Goal: Transaction & Acquisition: Purchase product/service

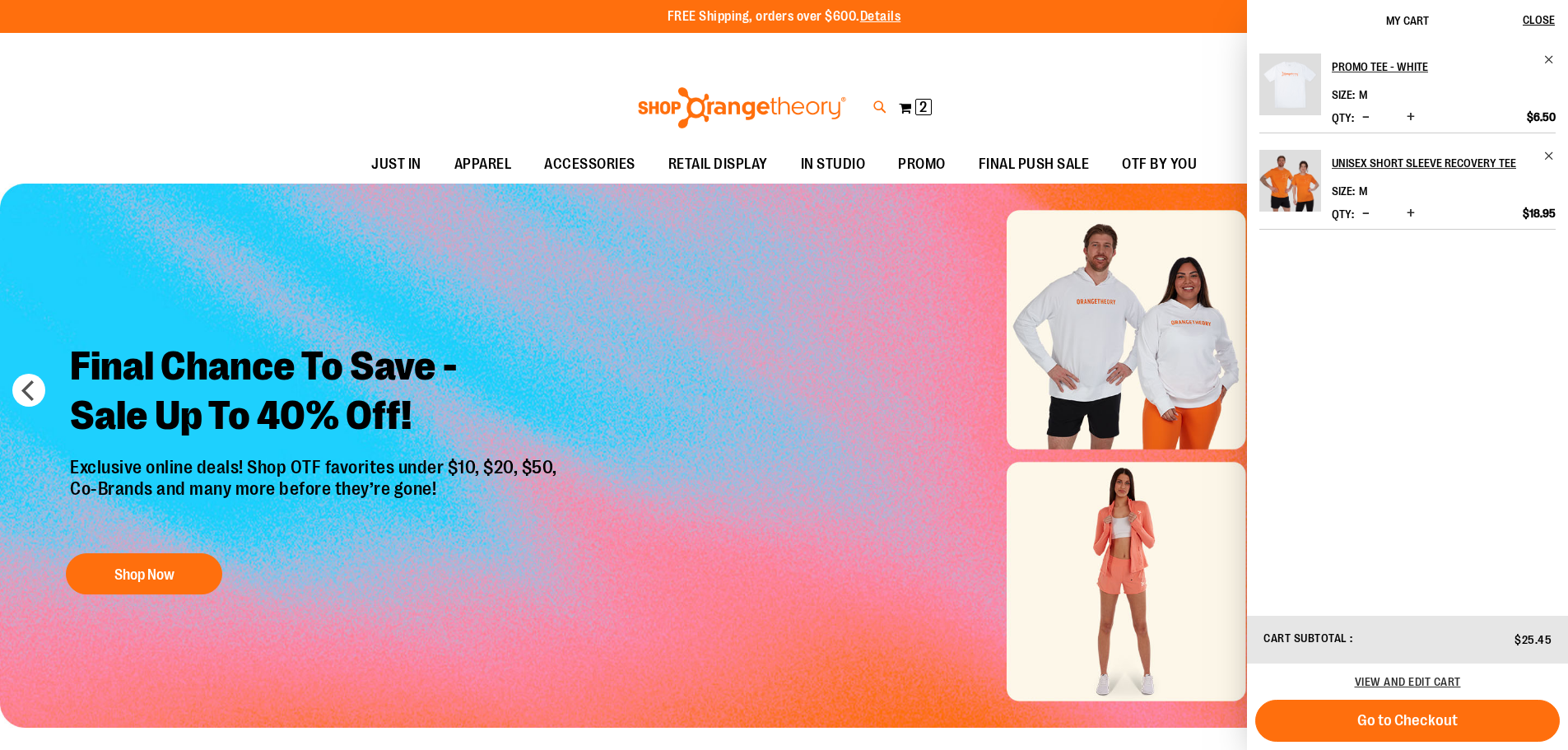
click at [877, 100] on icon at bounding box center [880, 108] width 14 height 19
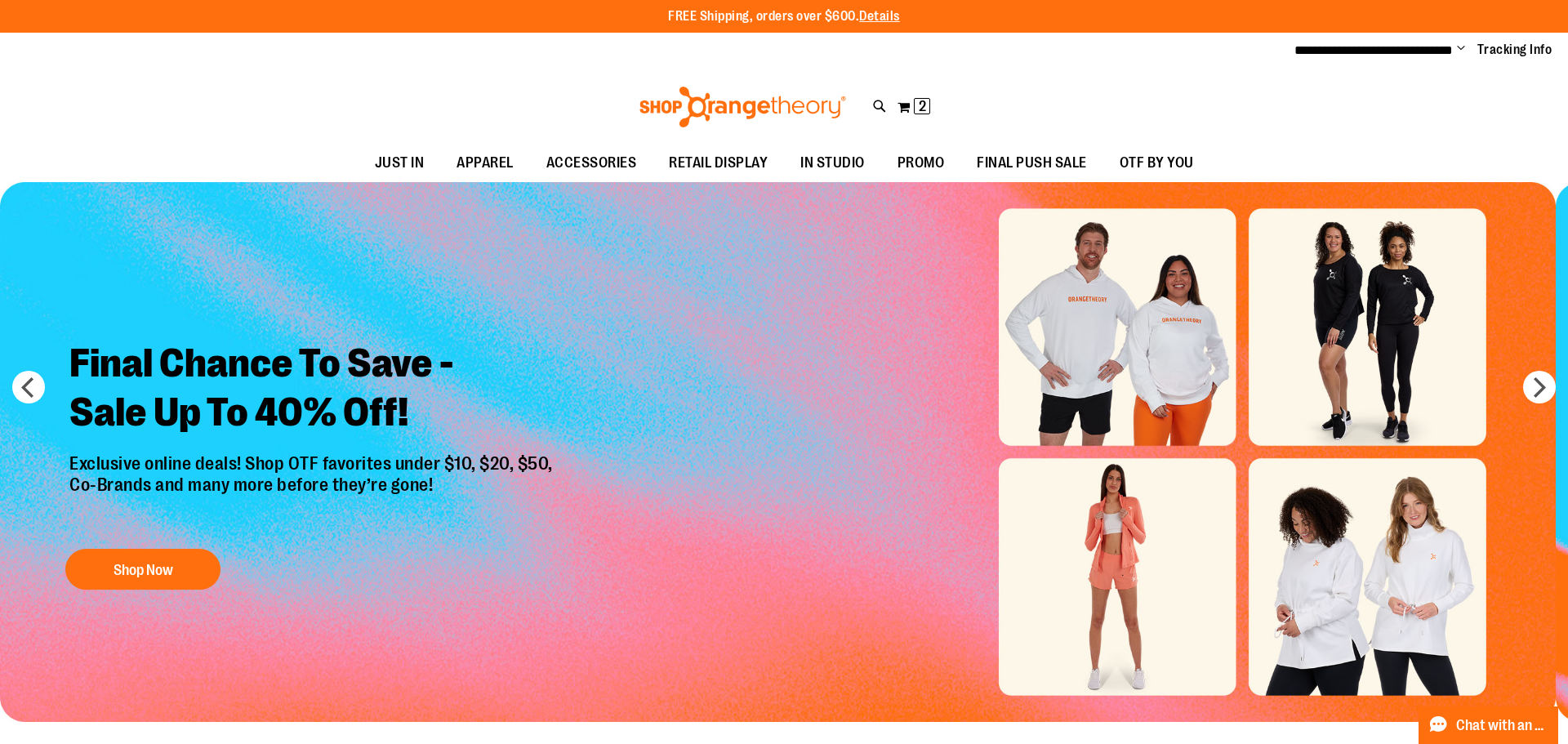
click at [470, 82] on input "Search" at bounding box center [783, 92] width 1244 height 53
click at [352, 181] on span "Unisex Ultra Cotton Tee" at bounding box center [331, 187] width 120 height 13
type input "**********"
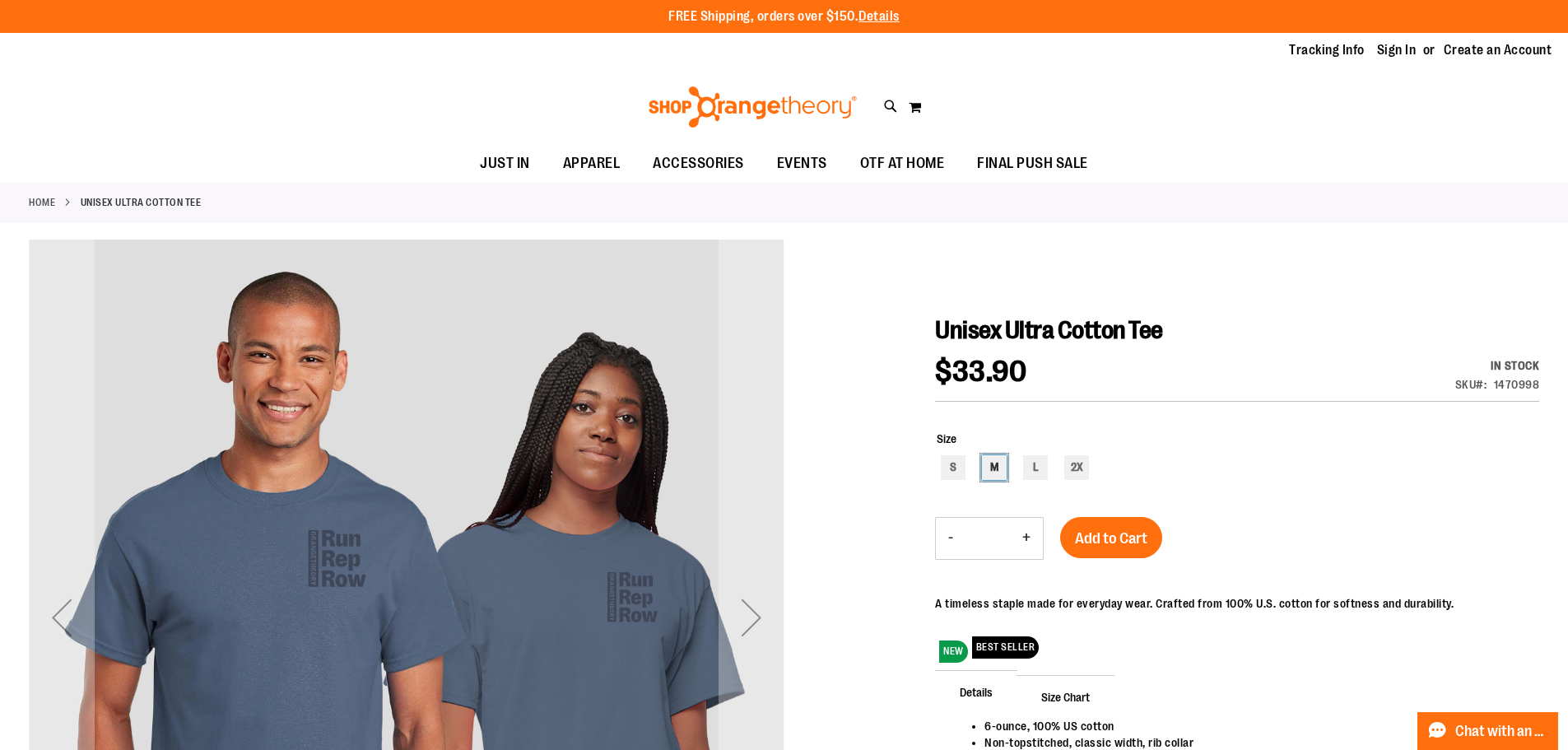
click at [992, 469] on div "M" at bounding box center [994, 468] width 25 height 25
type input "***"
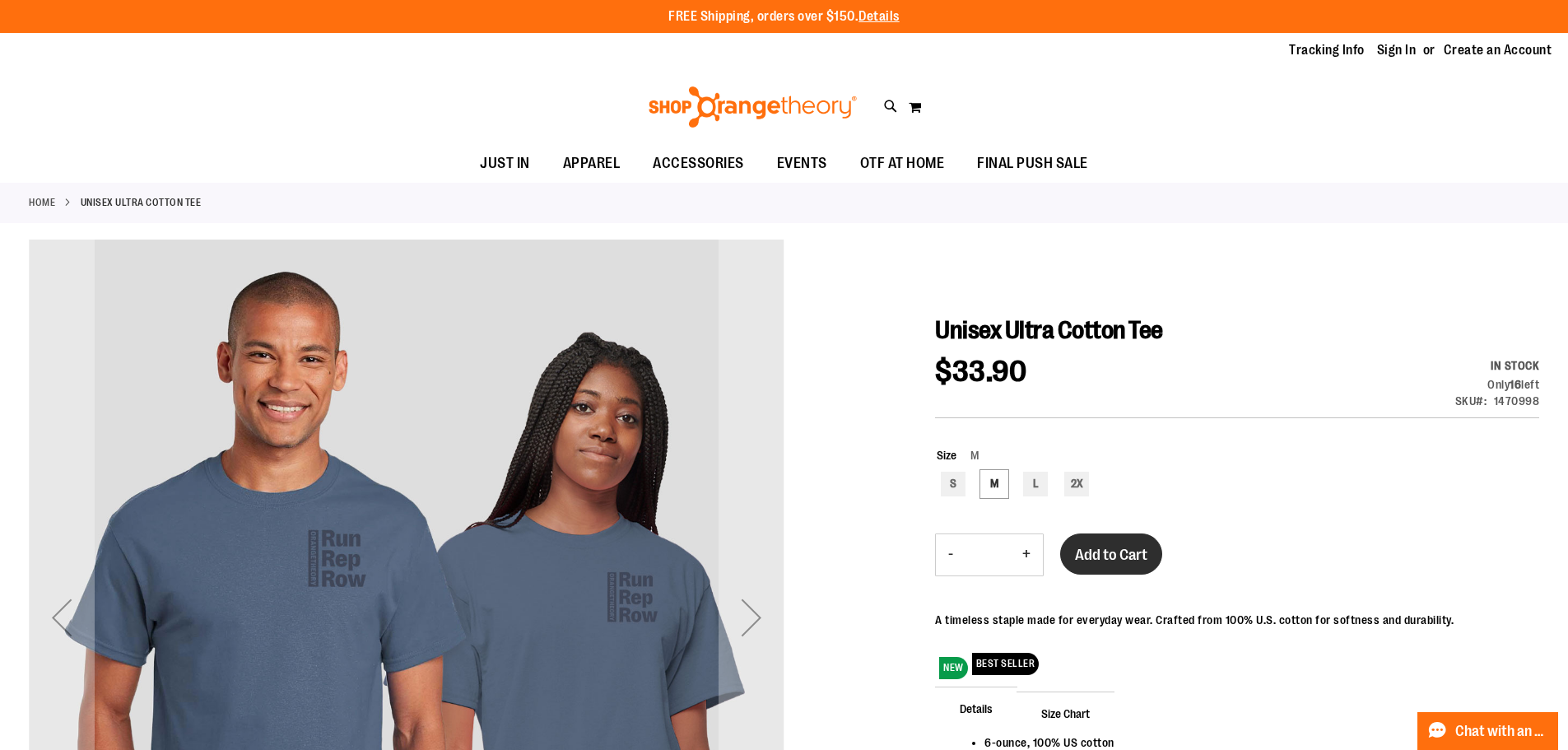
click at [1107, 551] on span "Add to Cart" at bounding box center [1111, 555] width 72 height 18
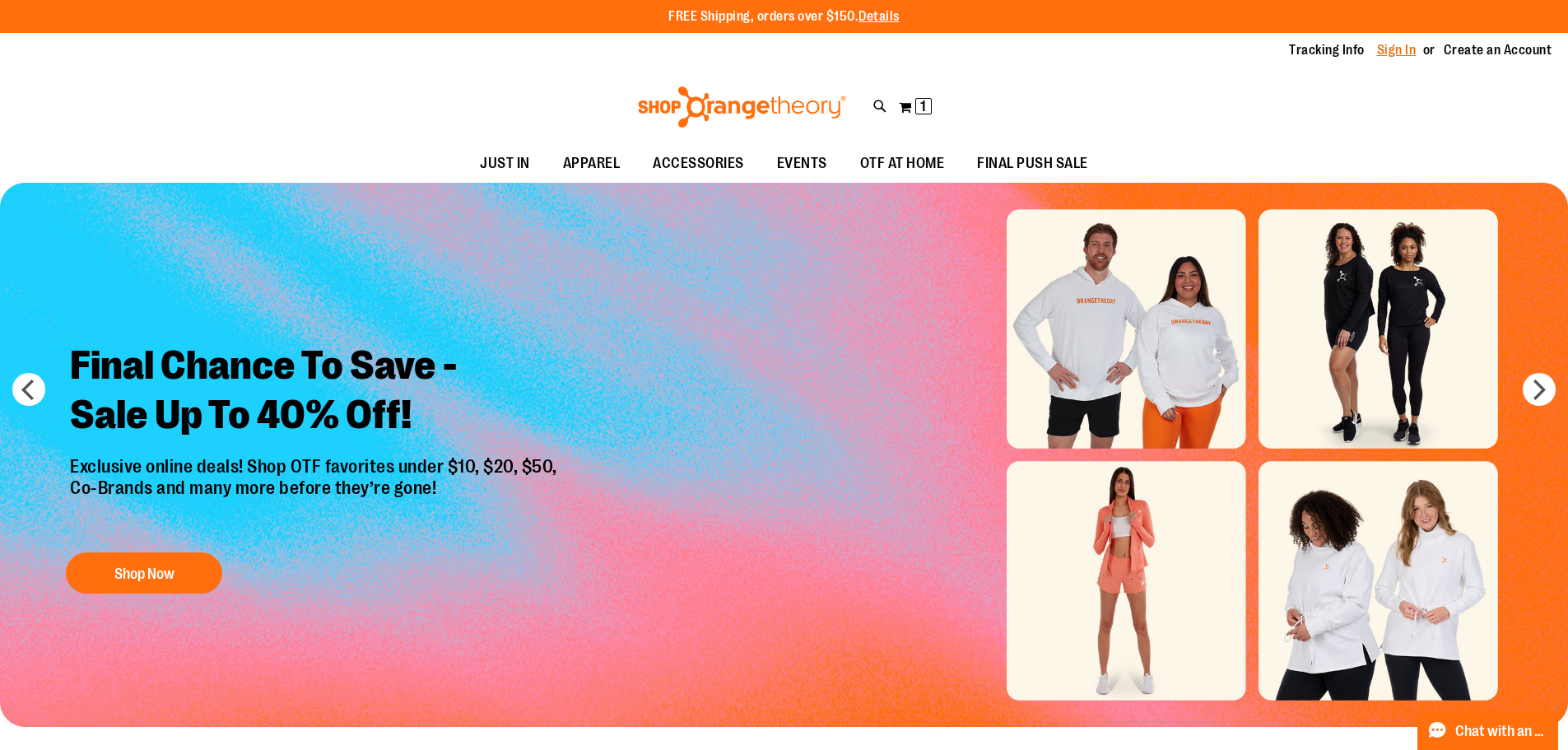
click at [1388, 51] on link "Sign In" at bounding box center [1397, 50] width 39 height 18
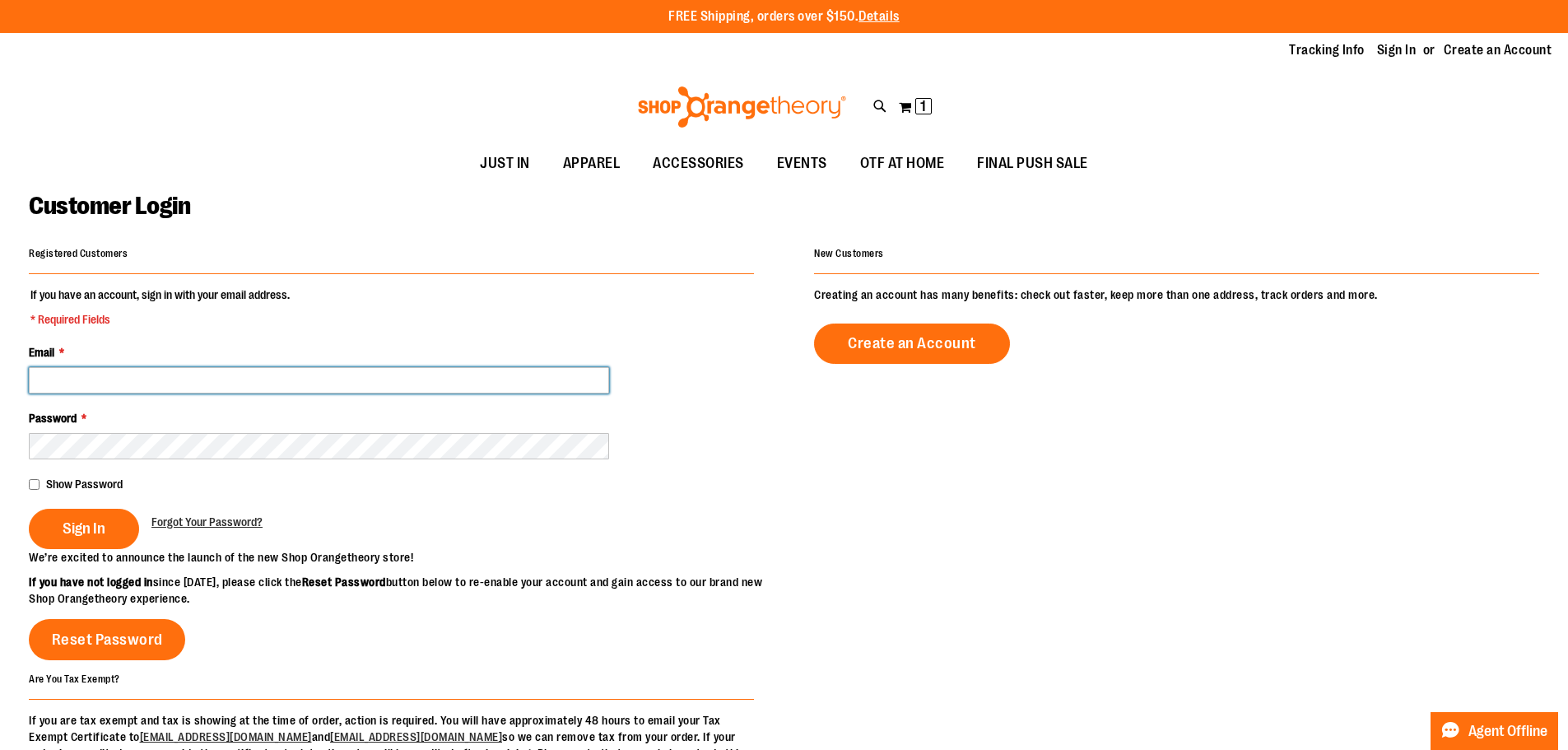
click at [309, 383] on input "Email *" at bounding box center [319, 379] width 580 height 26
click at [66, 379] on input "**********" at bounding box center [319, 379] width 580 height 26
type input "**********"
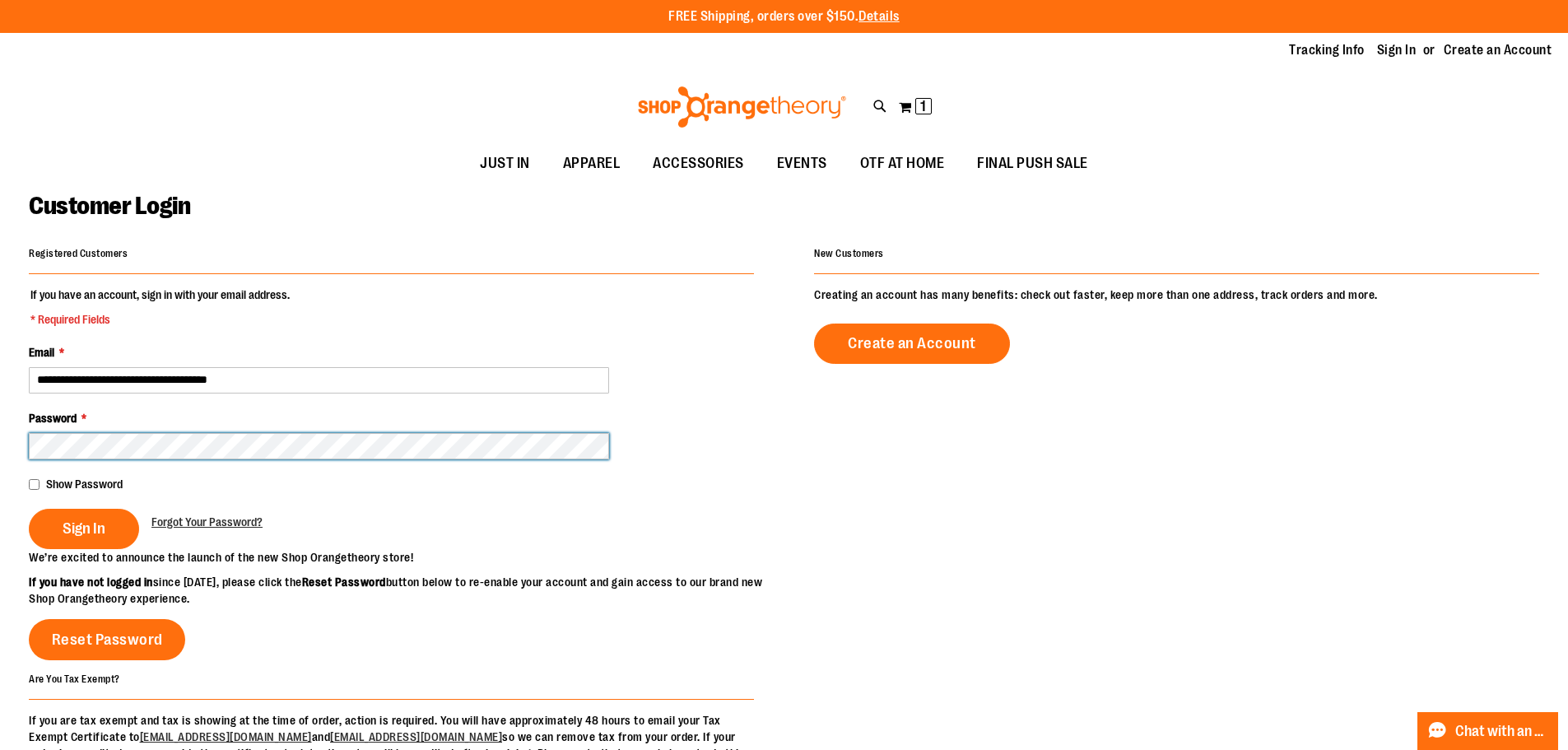
click at [29, 509] on button "Sign In" at bounding box center [84, 530] width 111 height 40
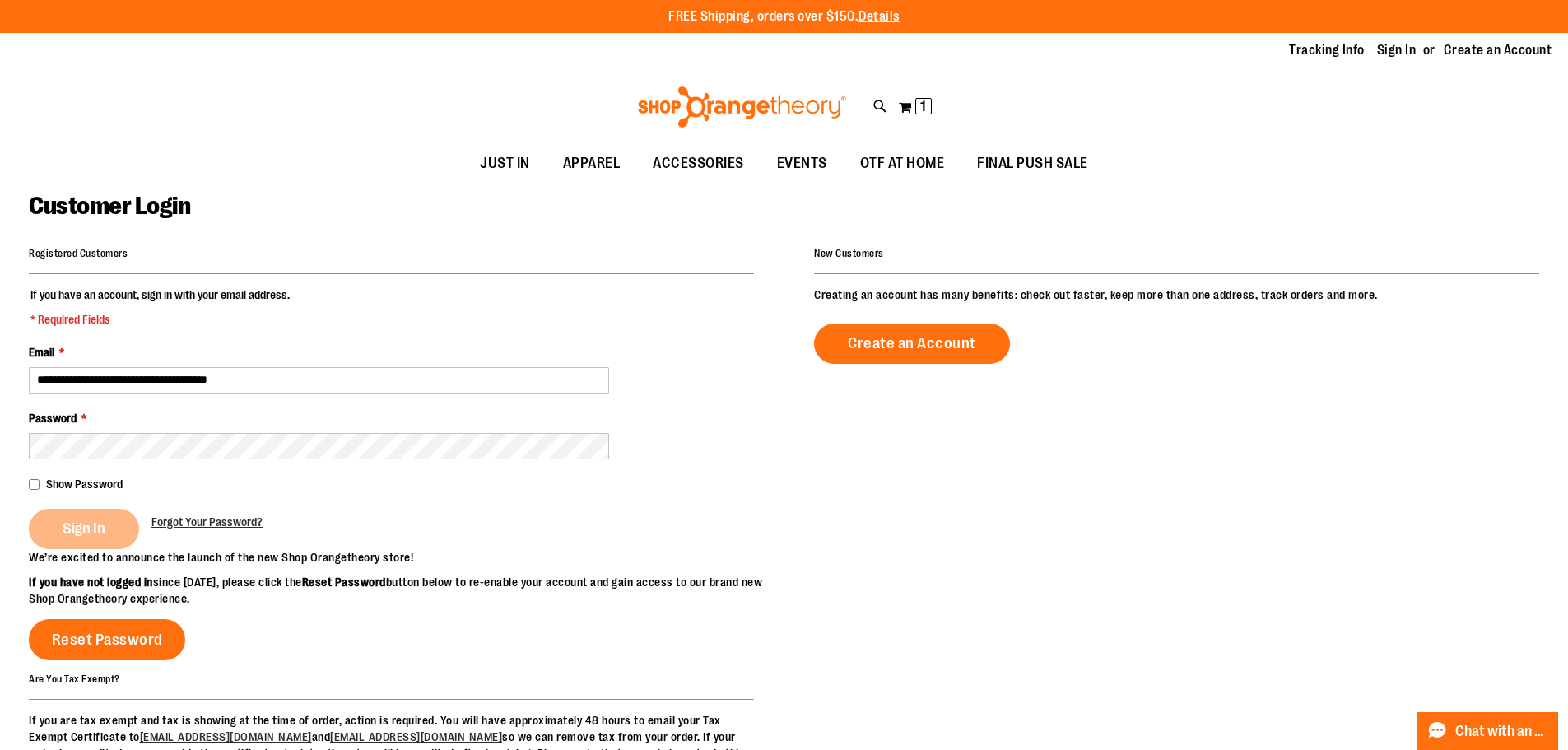
click at [450, 334] on fieldset "**********" at bounding box center [392, 418] width 726 height 263
click at [106, 524] on div "Sign In" at bounding box center [90, 530] width 122 height 40
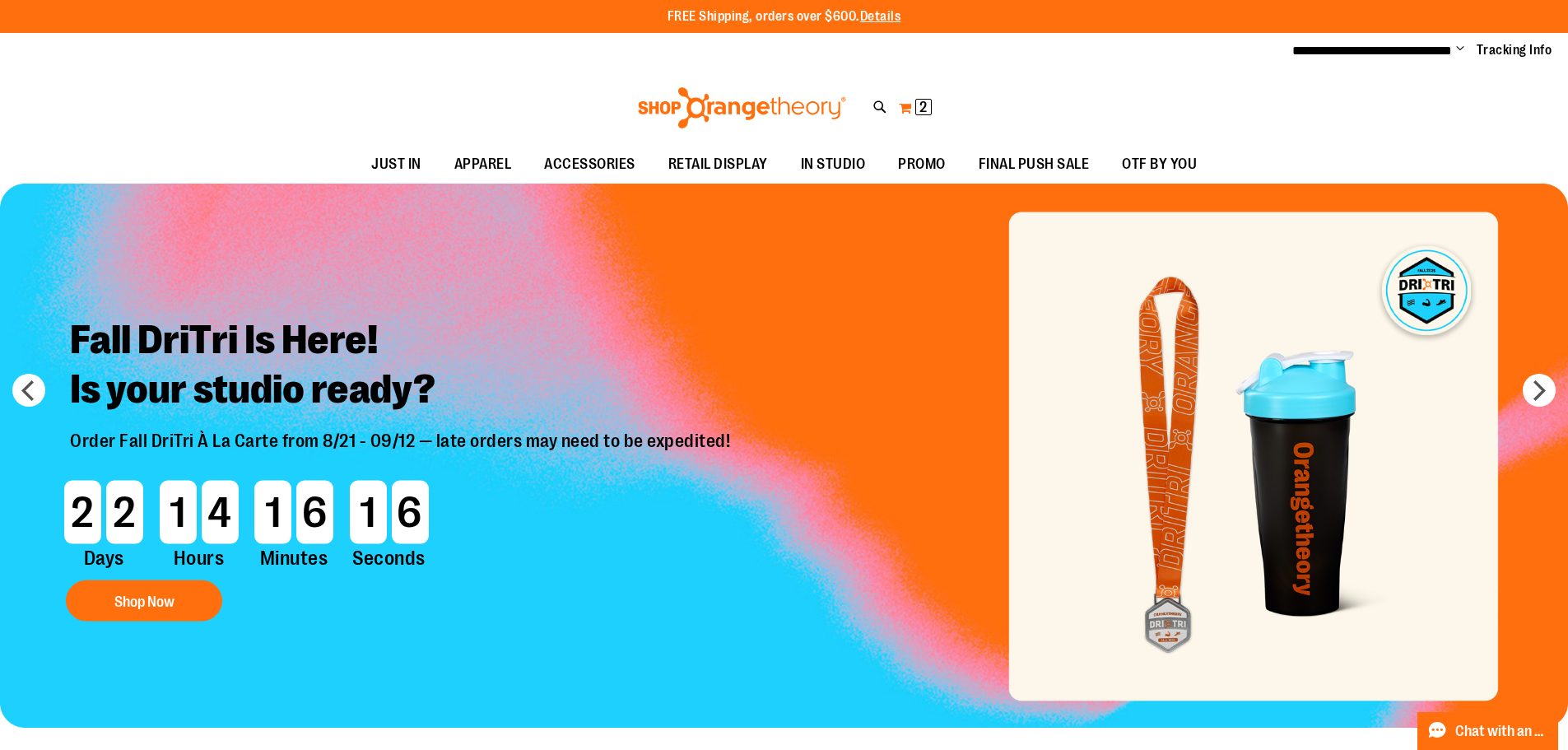
click at [911, 111] on button "My Cart 2 2 items" at bounding box center [915, 107] width 35 height 26
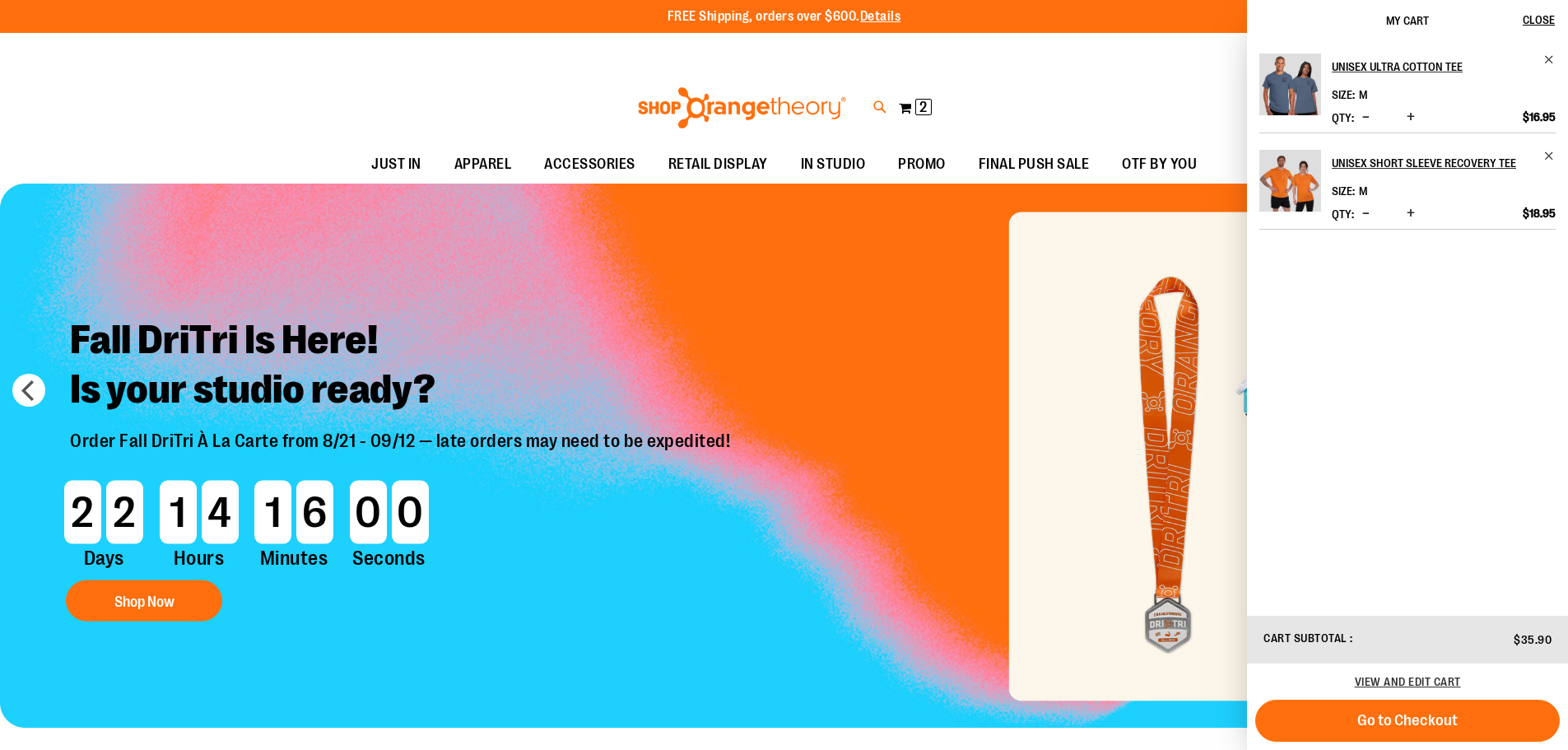
click at [884, 104] on icon at bounding box center [880, 108] width 14 height 19
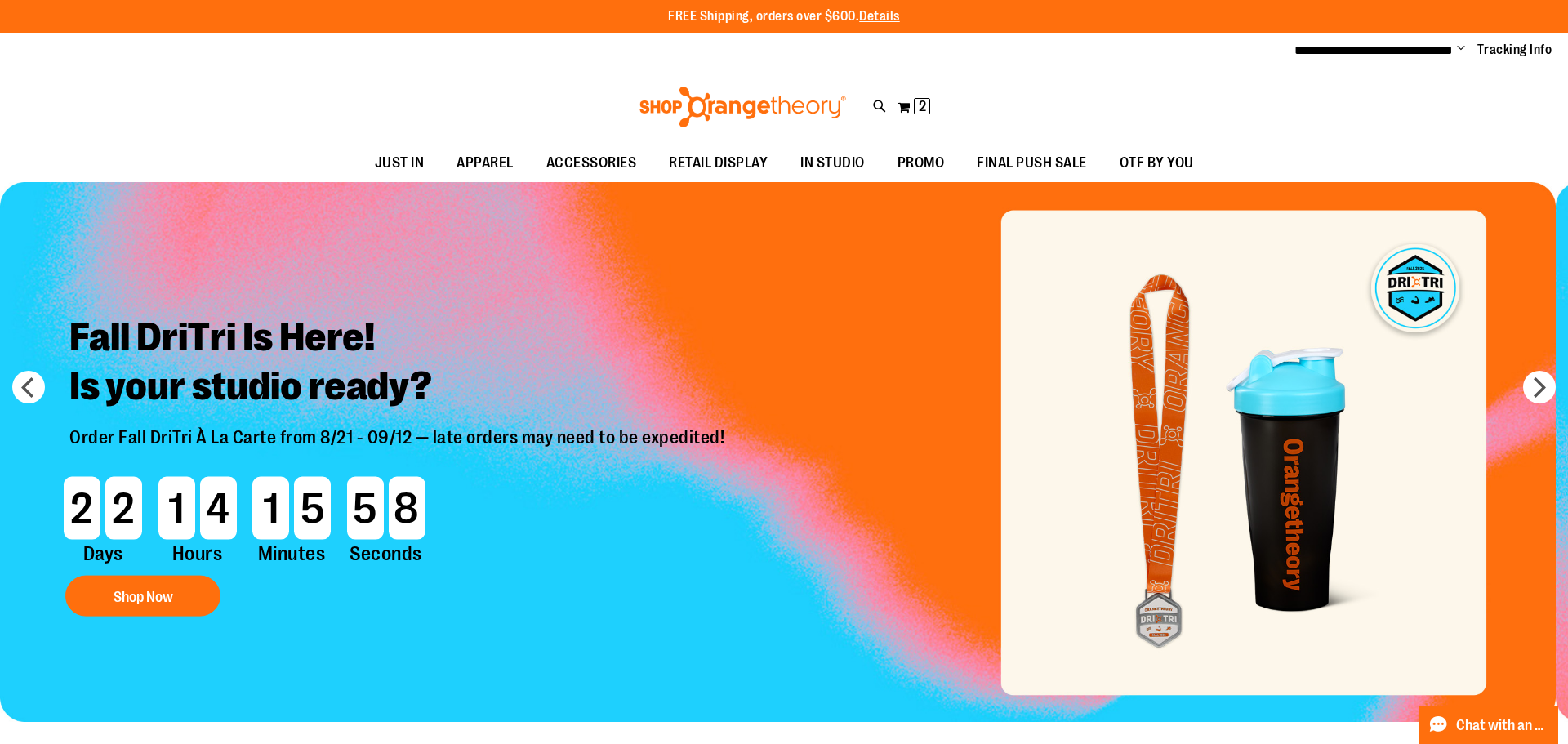
click at [706, 95] on input "Search" at bounding box center [783, 92] width 1244 height 53
click at [690, 93] on input "Search" at bounding box center [783, 92] width 1244 height 53
click at [1377, 96] on button "submit" at bounding box center [1378, 94] width 49 height 49
type input "********"
click at [280, 257] on span "Boxy Tee" at bounding box center [293, 258] width 45 height 13
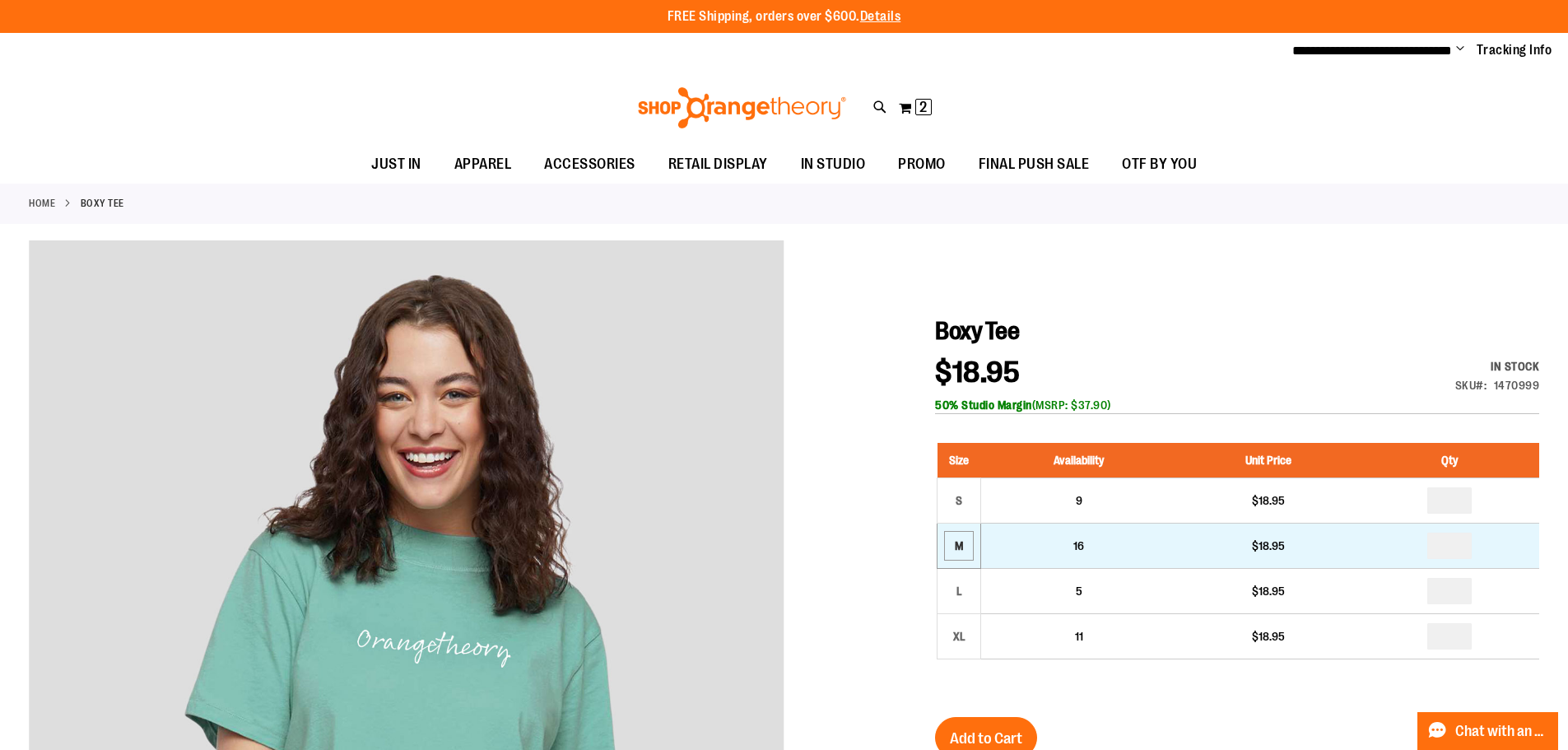
click at [960, 541] on div "M" at bounding box center [960, 546] width 25 height 25
click at [1461, 546] on input "number" at bounding box center [1450, 545] width 44 height 26
type input "*"
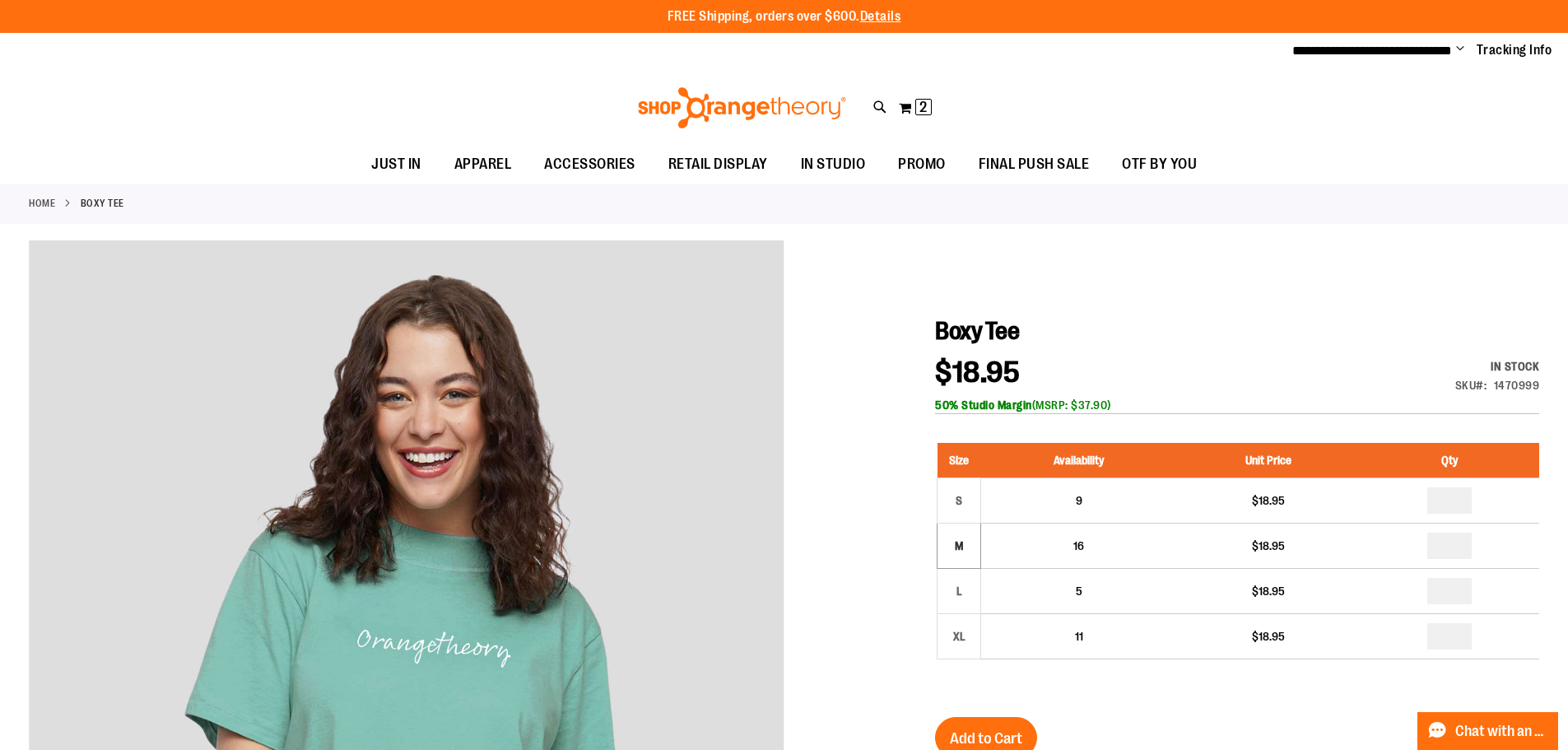
click at [1186, 382] on div "$18.95 In stock Only %1 left SKU 1470999 50% Studio Margin (MSRP: $37.90)" at bounding box center [1238, 386] width 604 height 56
click at [1010, 717] on button "Add to Cart" at bounding box center [987, 737] width 102 height 41
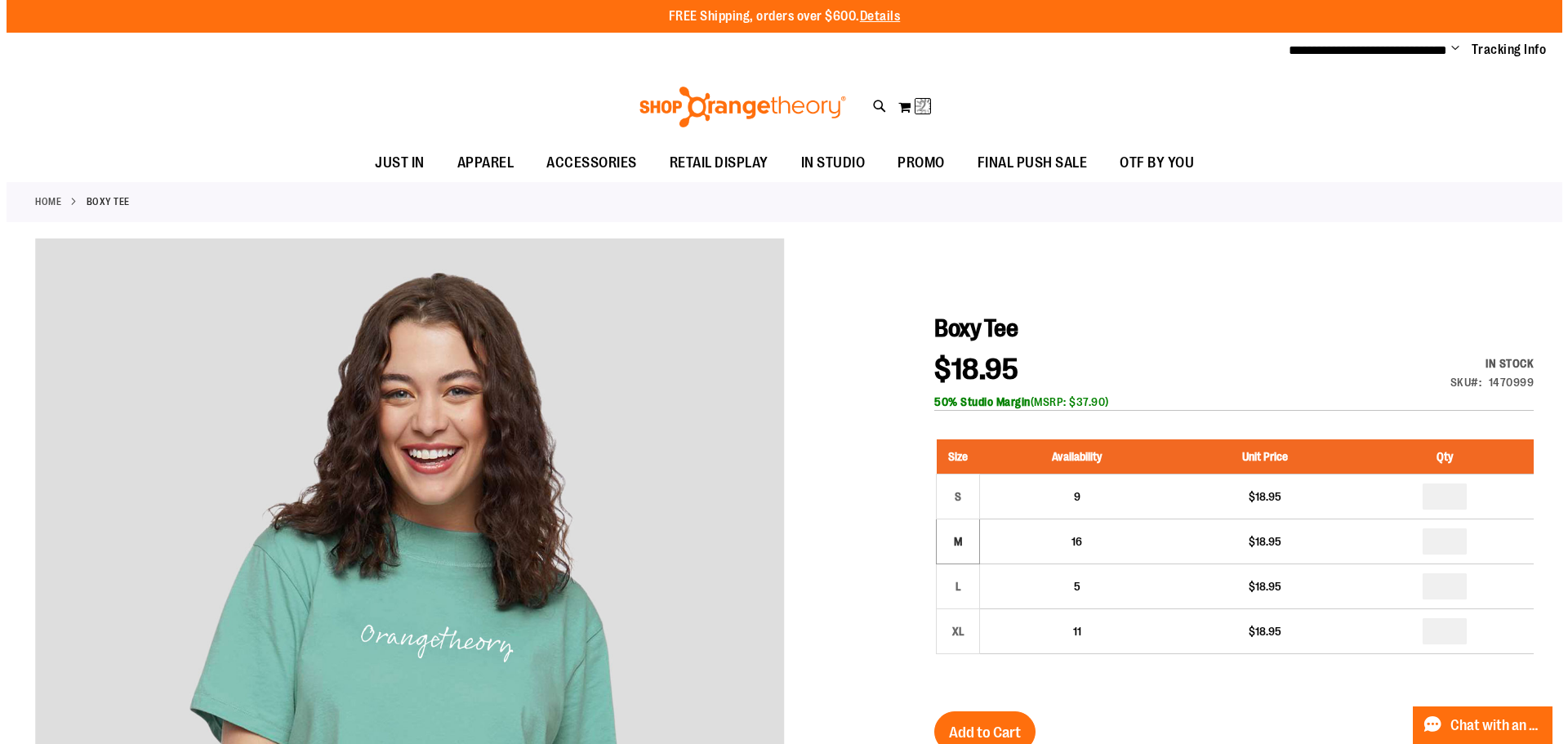
scroll to position [7, 0]
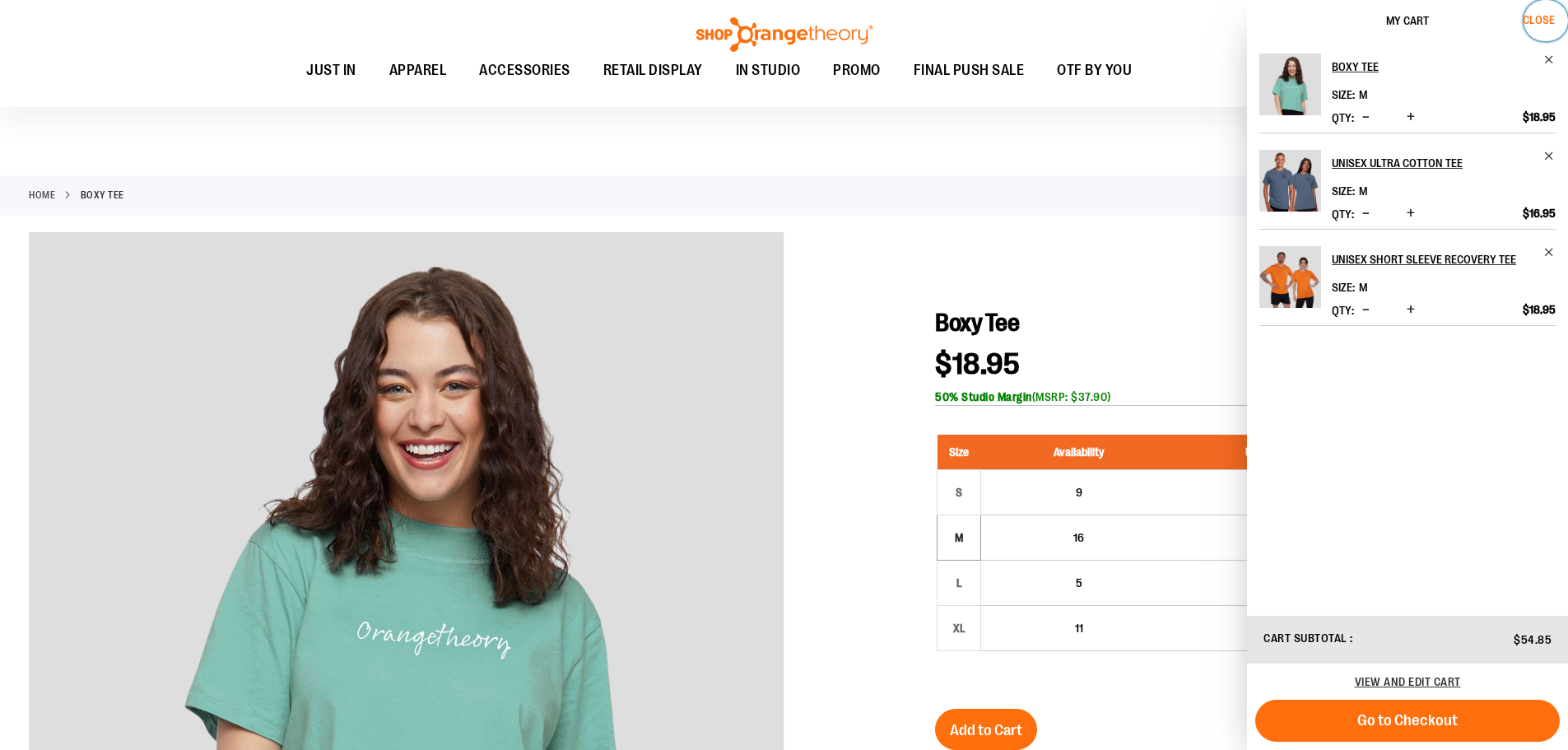
click at [1533, 15] on span "Close" at bounding box center [1538, 20] width 32 height 13
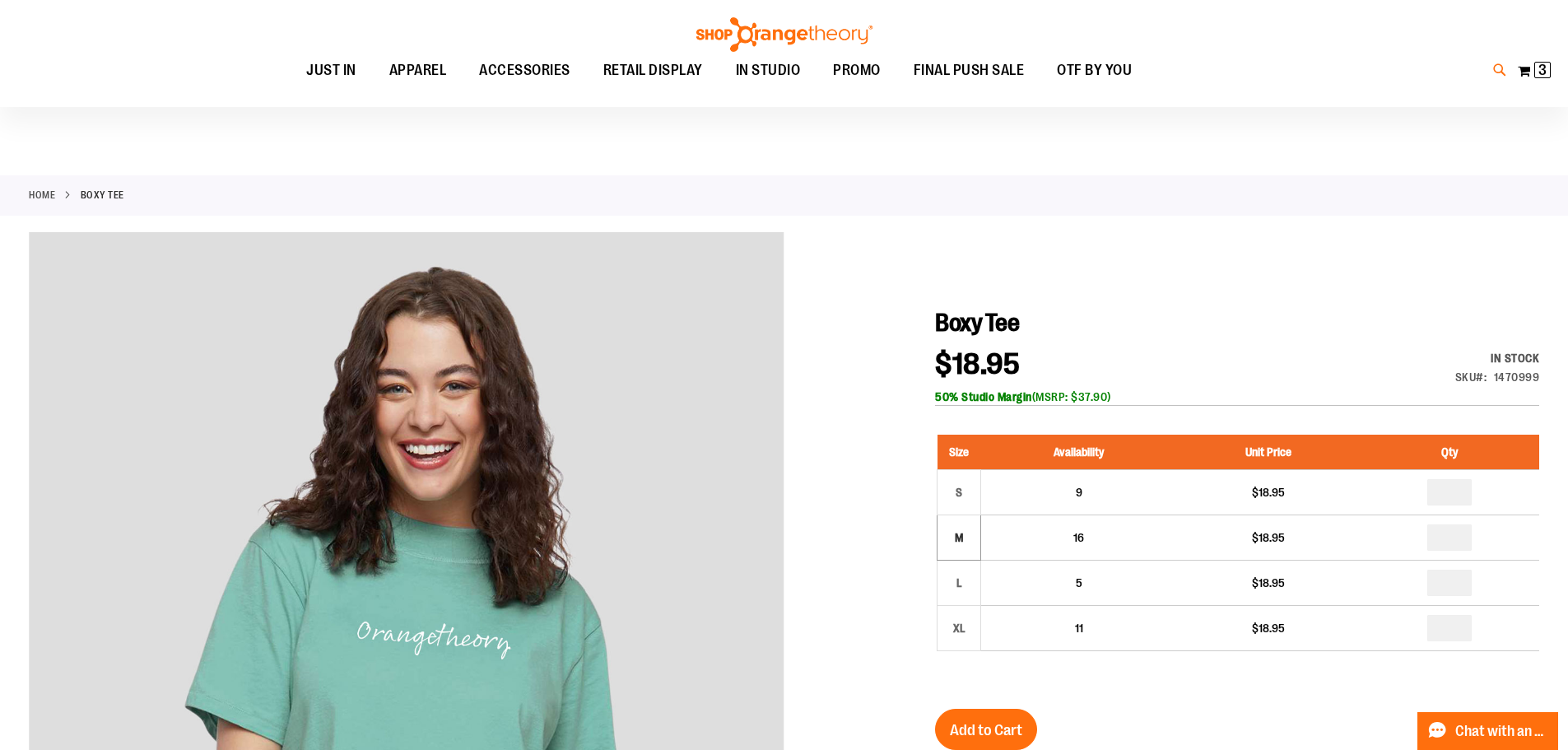
click at [1498, 71] on icon at bounding box center [1500, 70] width 14 height 19
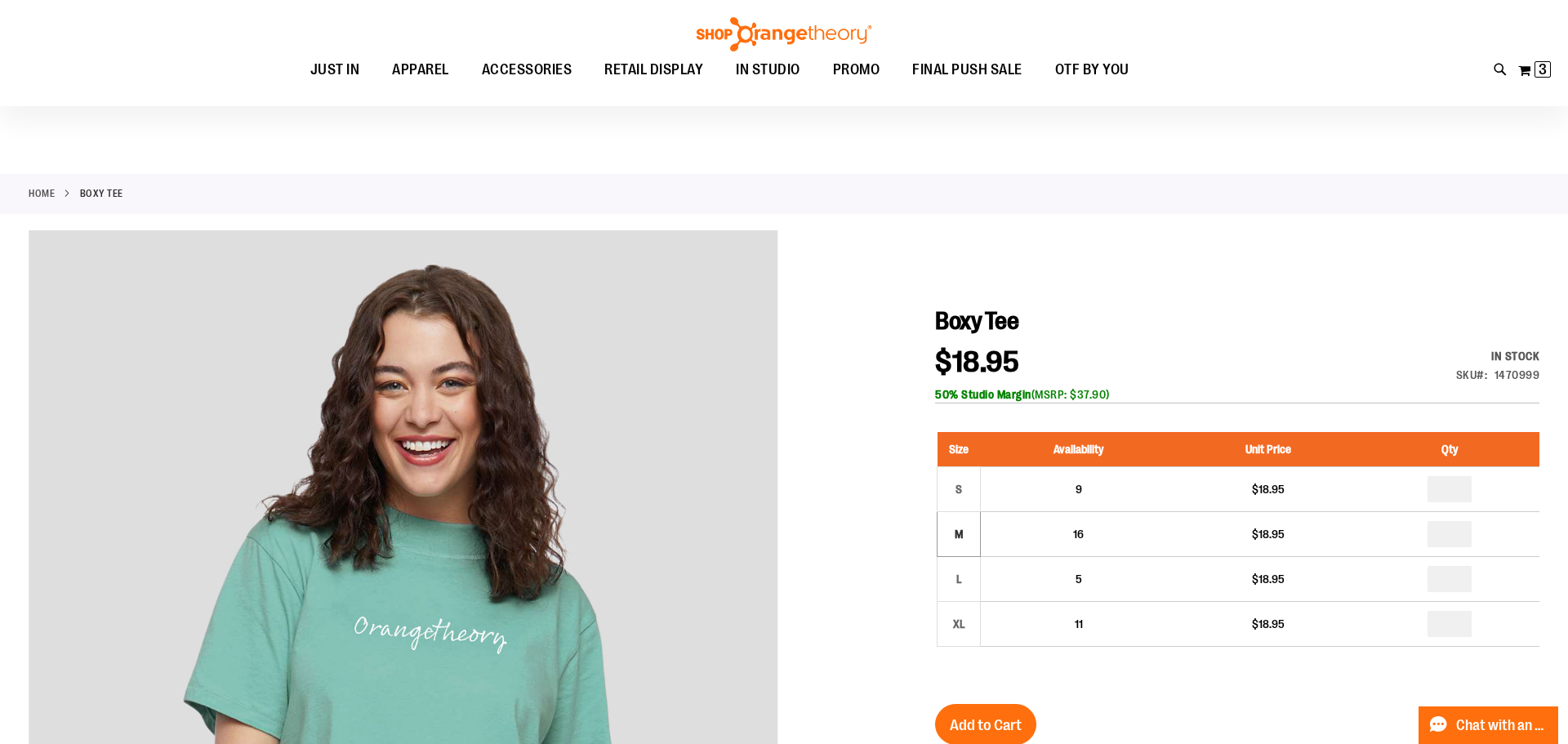
click at [459, 92] on input "Search" at bounding box center [783, 92] width 1244 height 53
type input "*********"
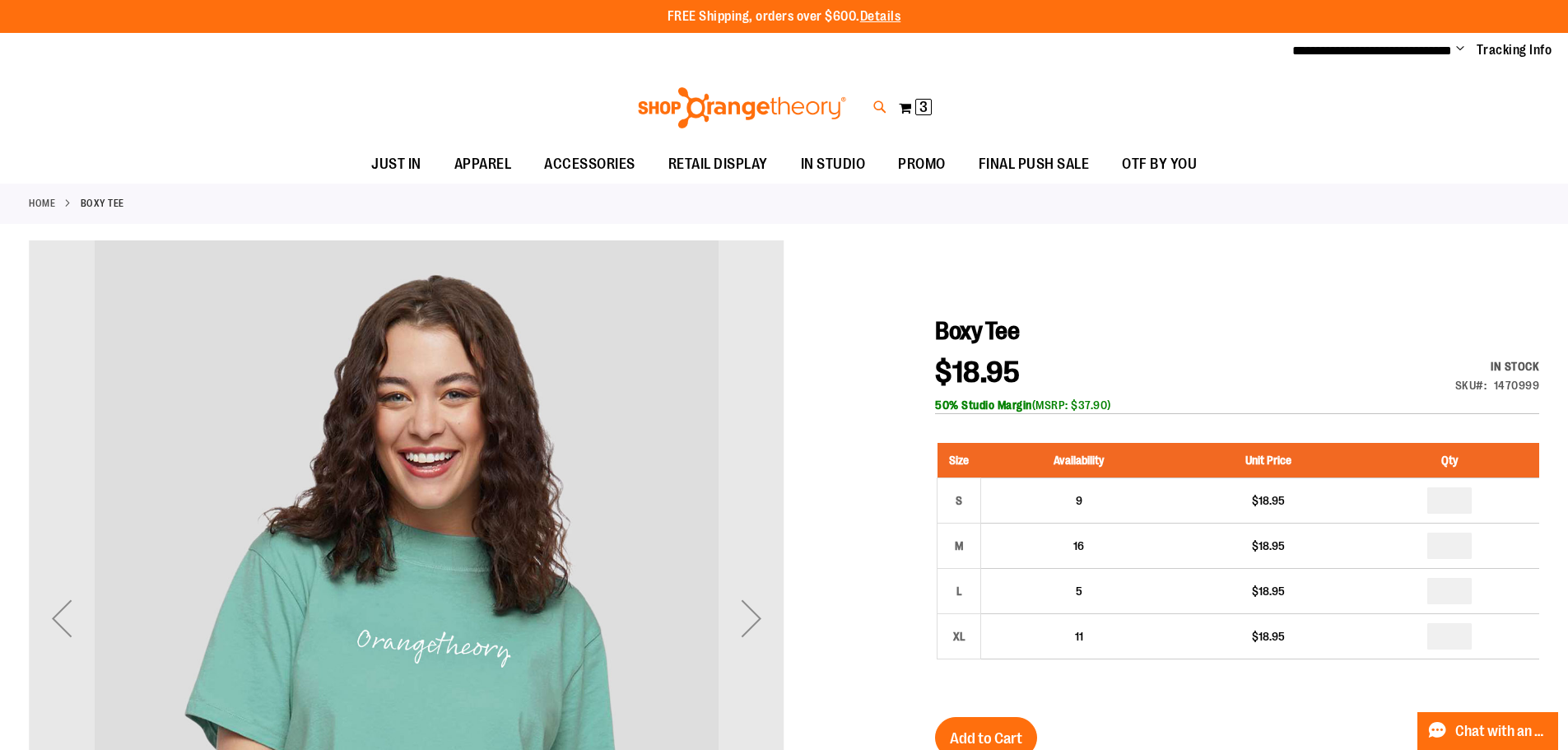
click at [882, 108] on icon at bounding box center [880, 108] width 14 height 19
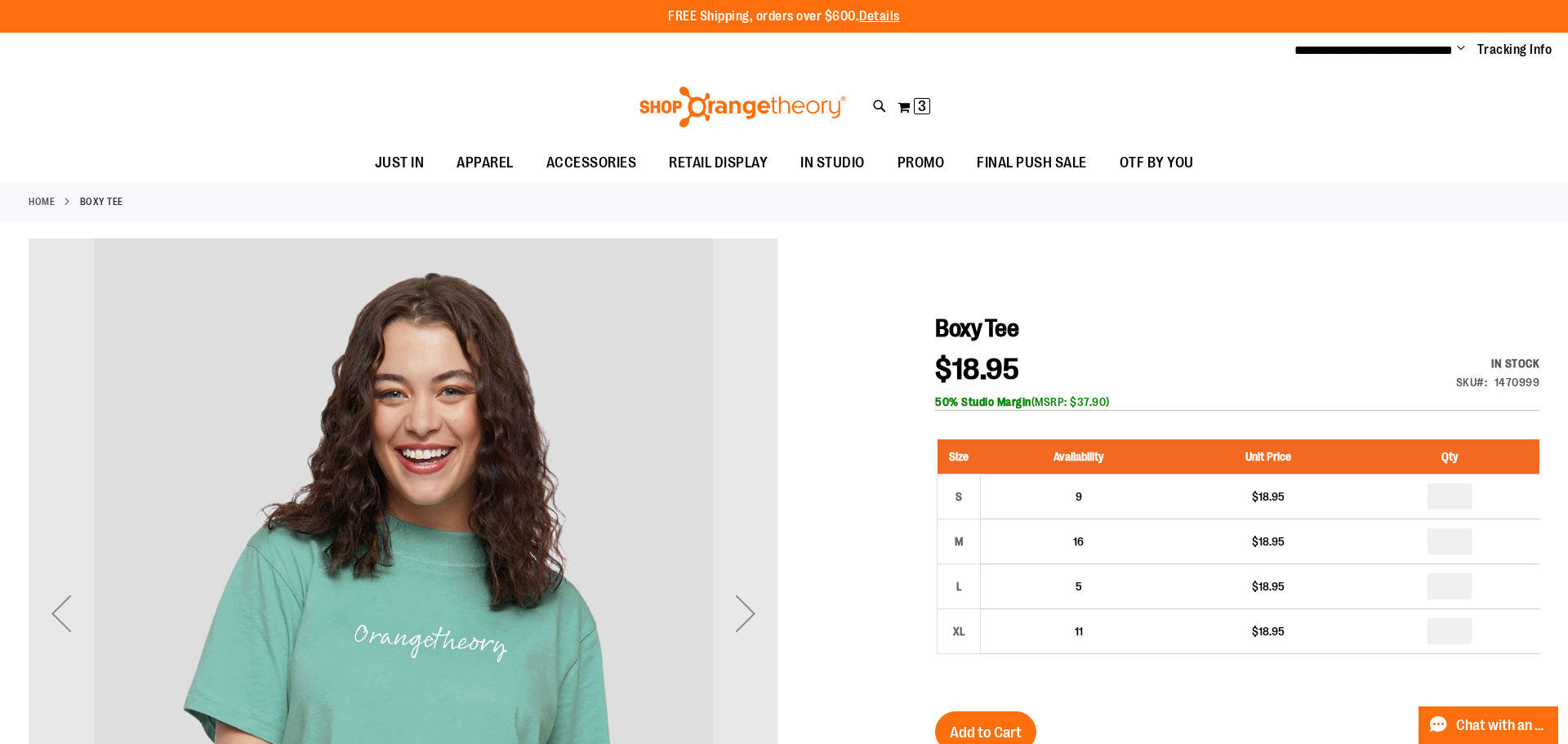
click at [443, 105] on input "Search" at bounding box center [783, 92] width 1244 height 53
click at [1369, 96] on button "submit" at bounding box center [1378, 94] width 49 height 49
type input "*********"
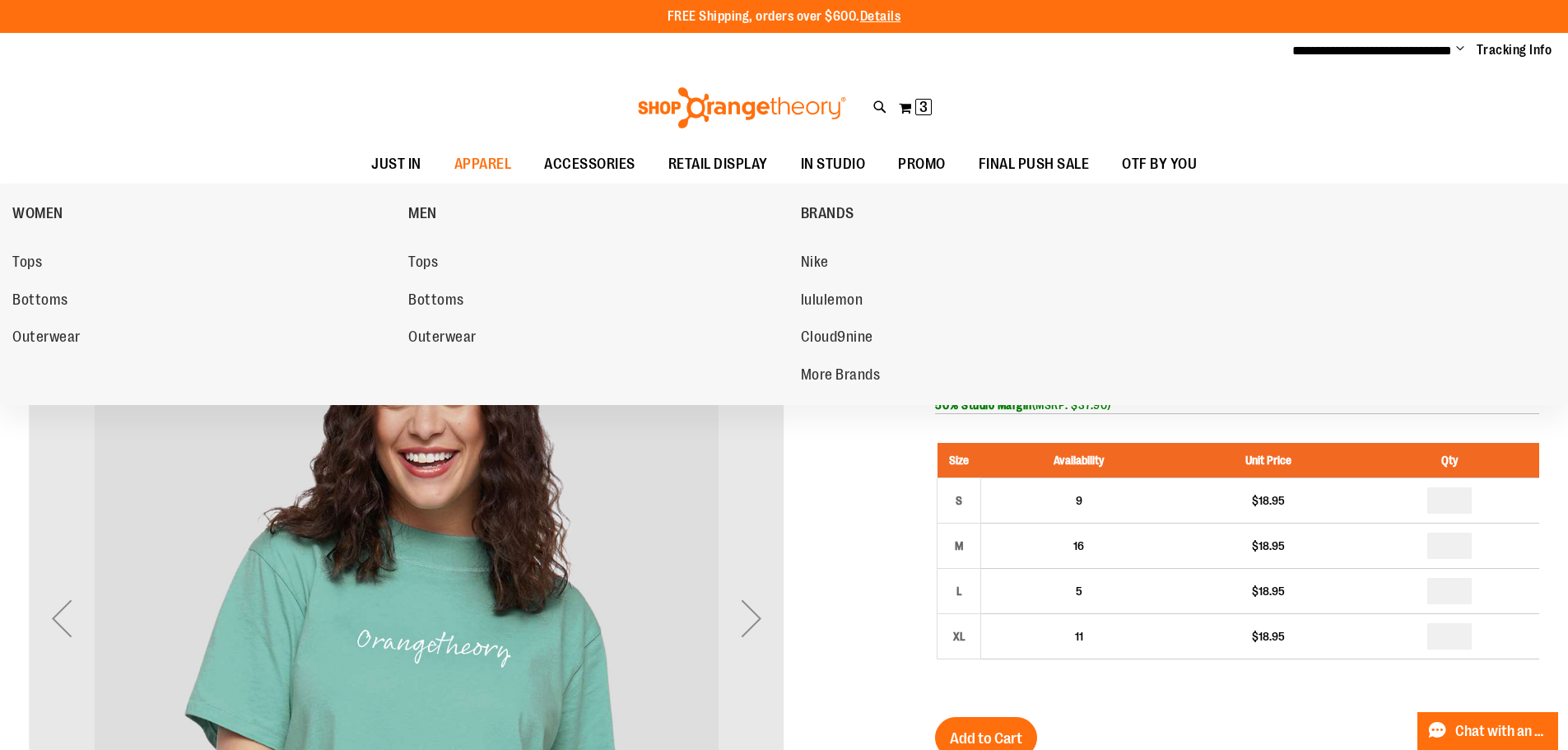
click at [431, 259] on span "Tops" at bounding box center [423, 263] width 30 height 20
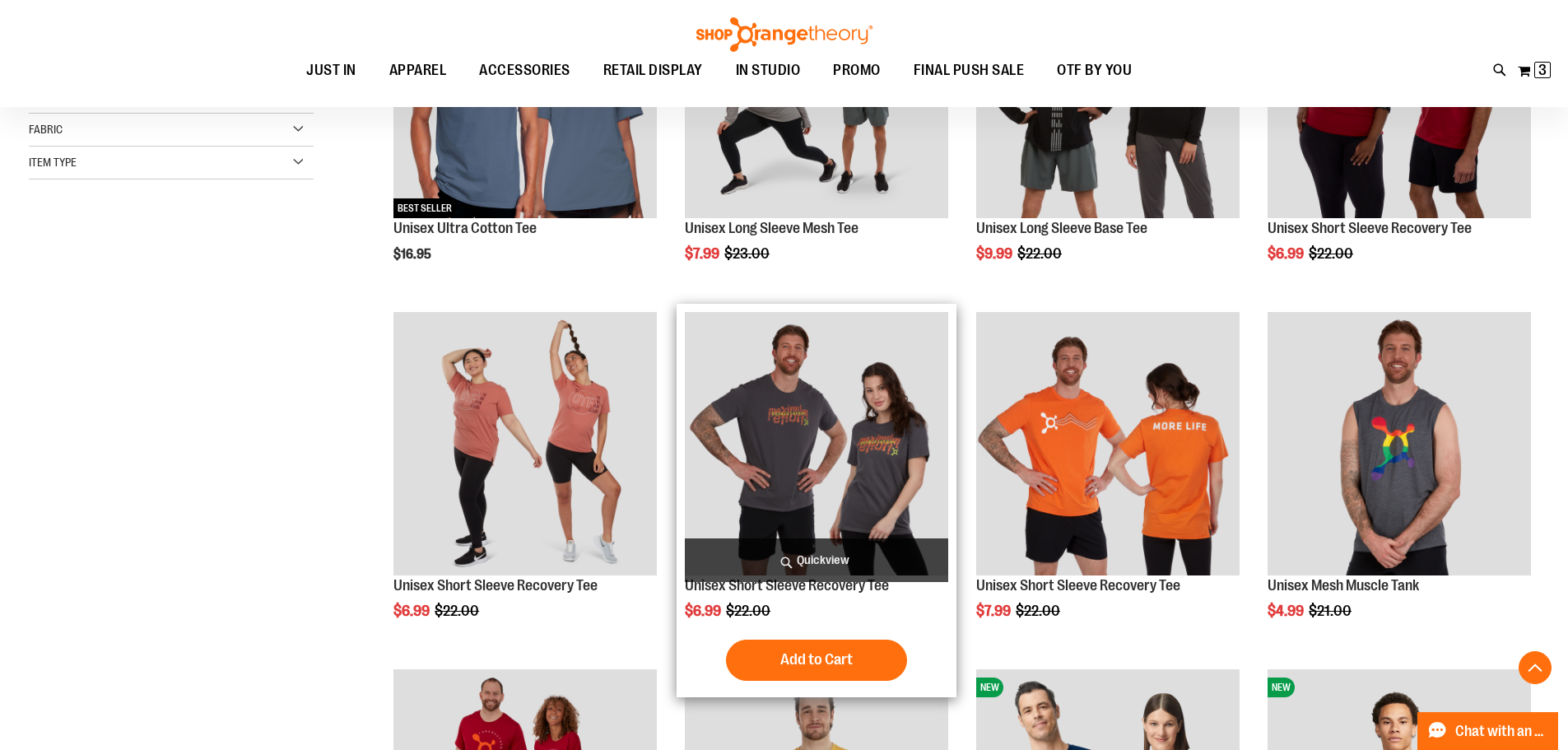
scroll to position [576, 0]
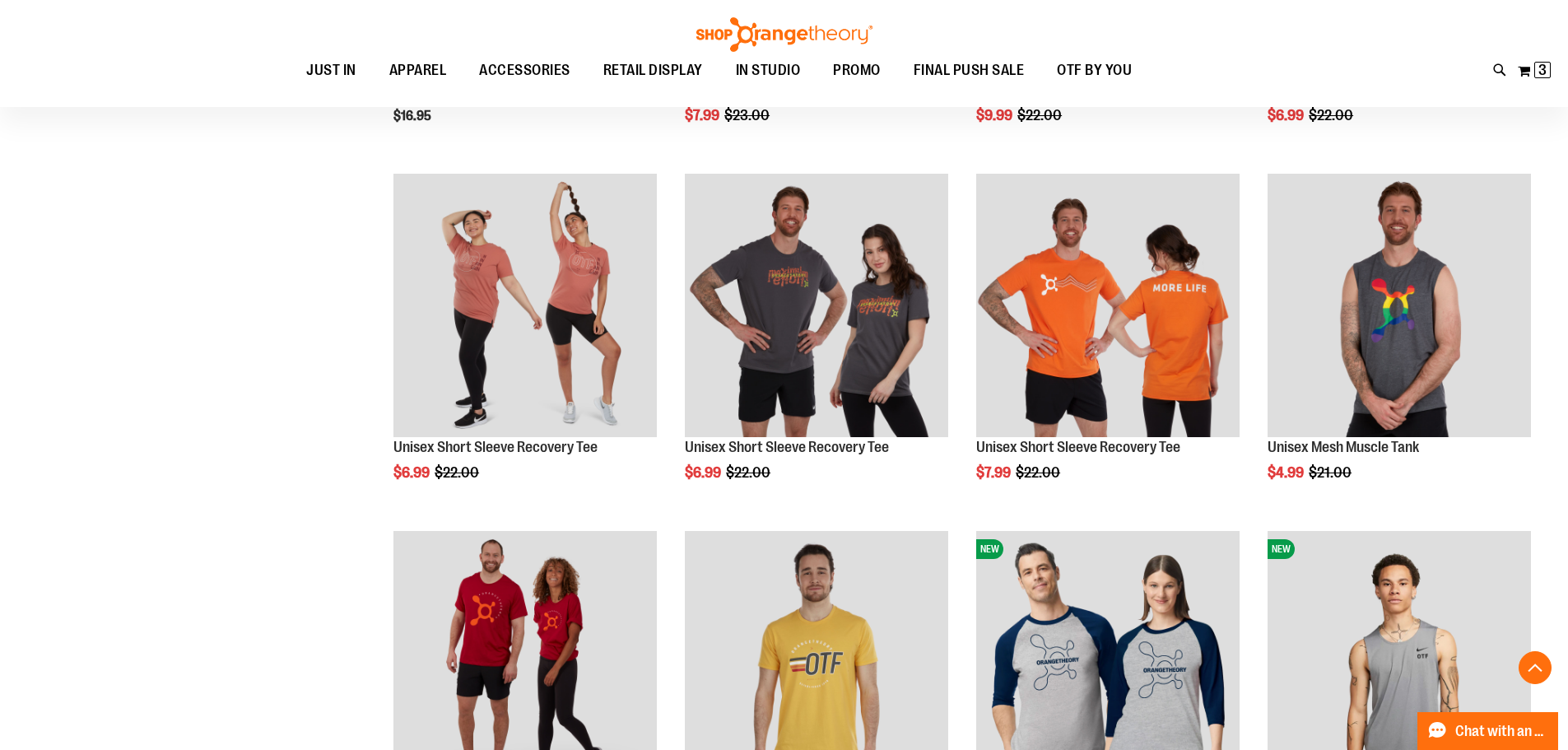
scroll to position [493, 0]
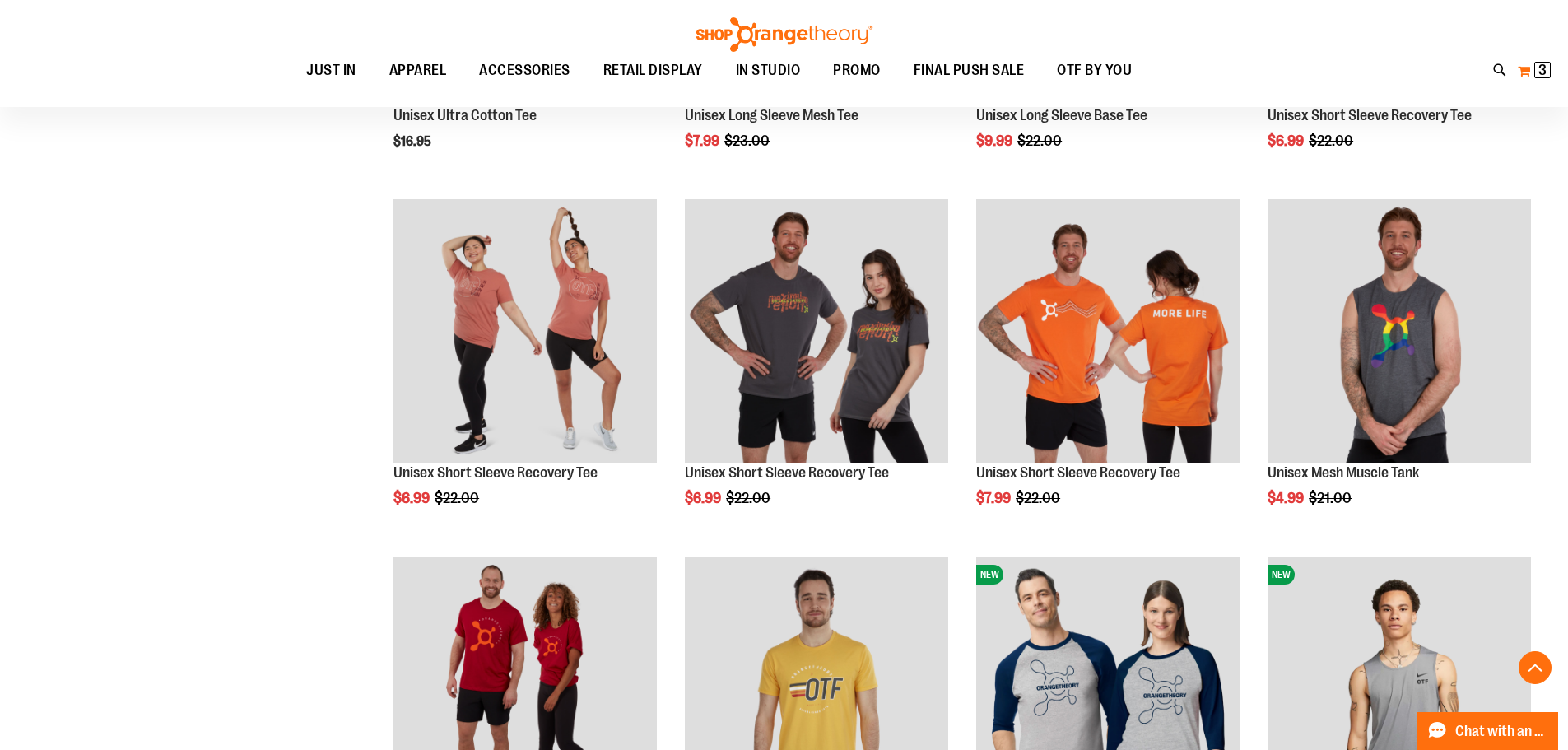
click at [1534, 73] on span "3 3 items" at bounding box center [1542, 69] width 16 height 16
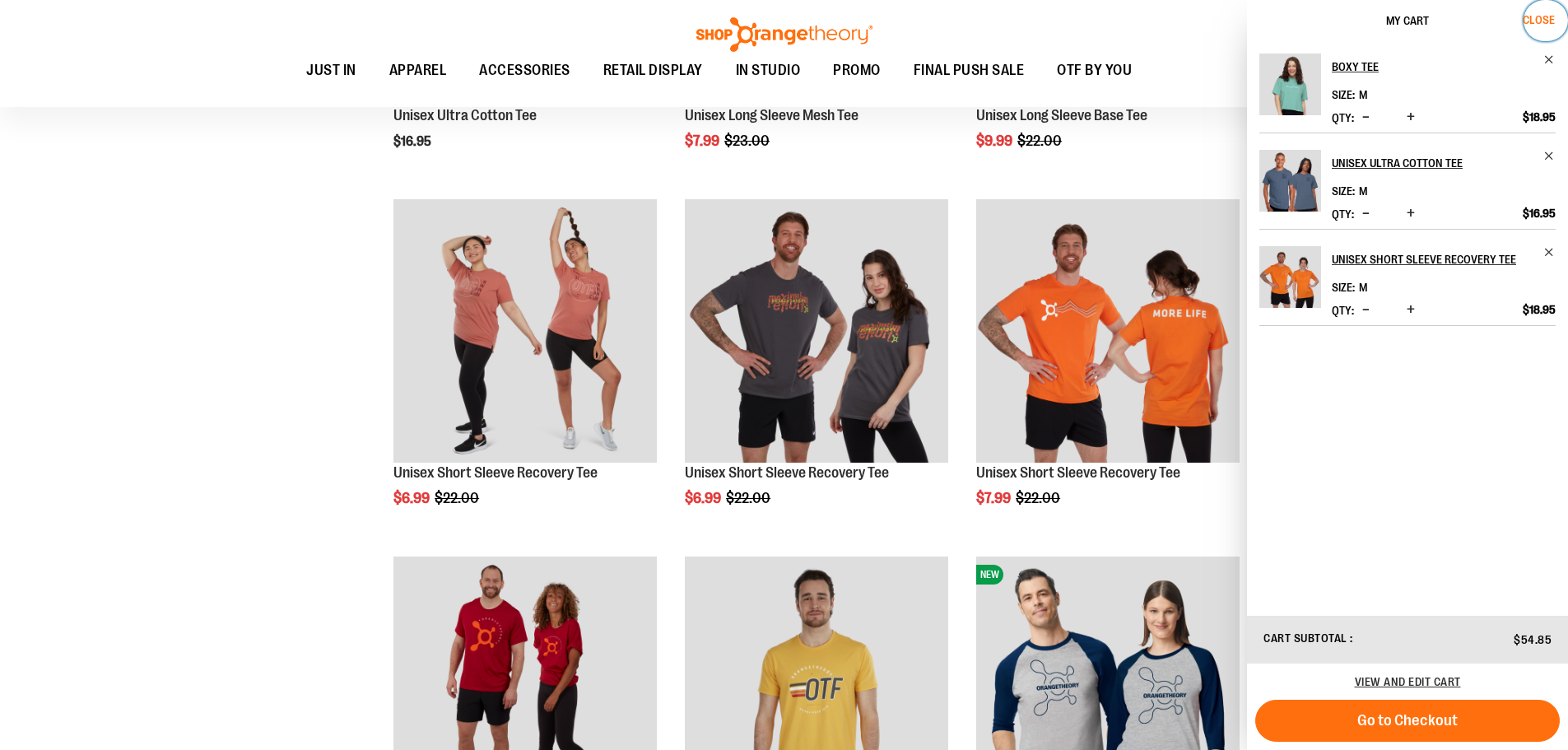
click at [1540, 17] on span "Close" at bounding box center [1538, 20] width 32 height 13
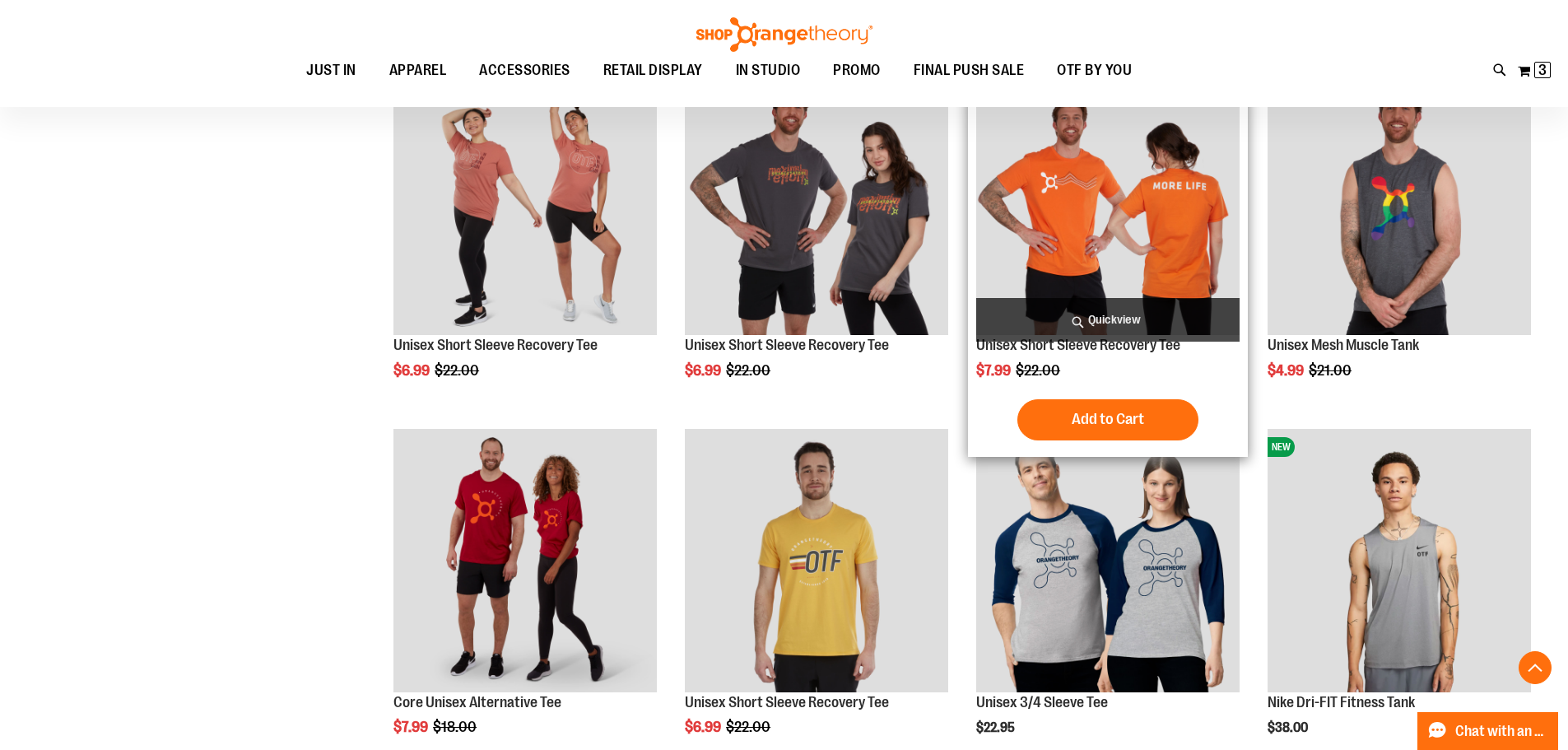
scroll to position [658, 0]
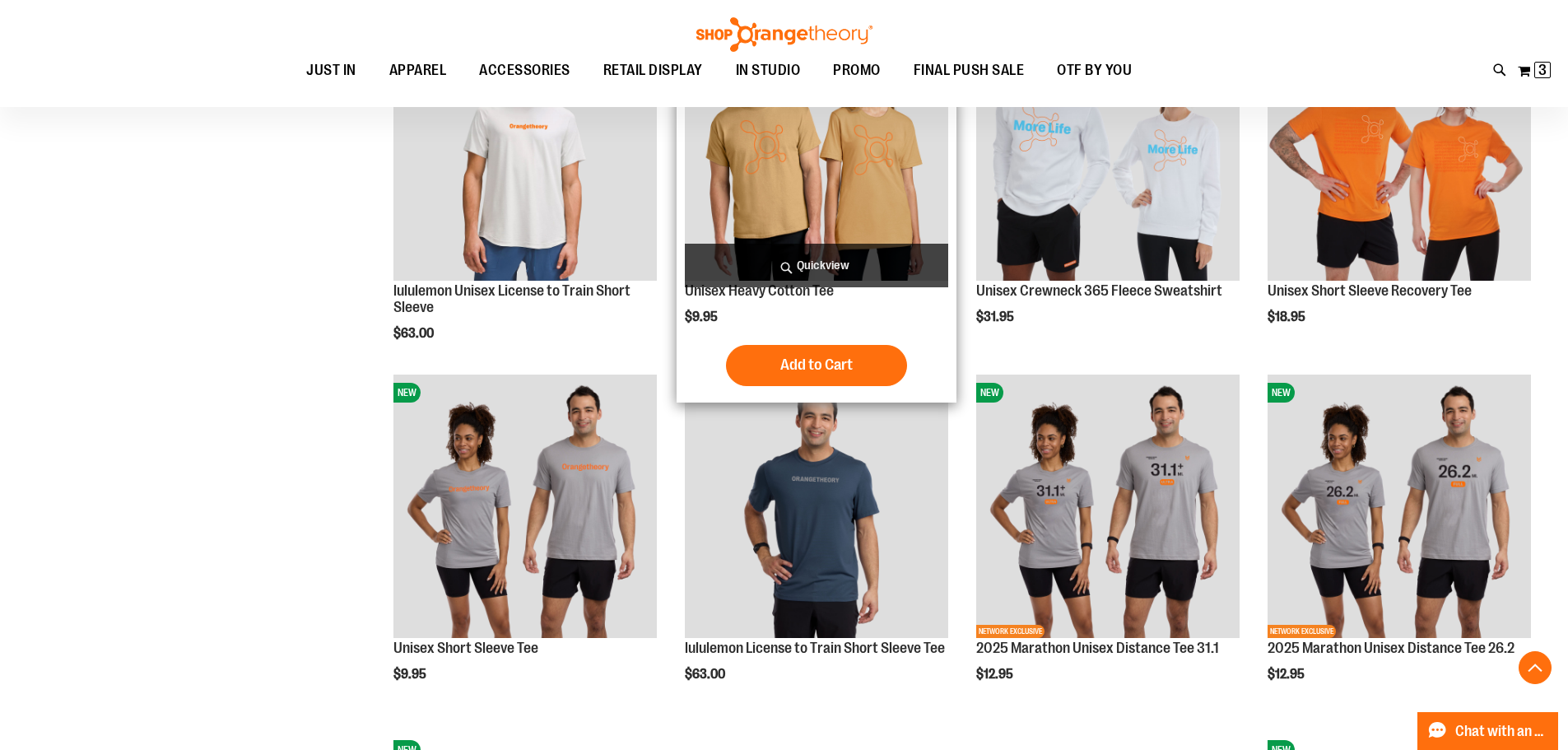
scroll to position [1399, 0]
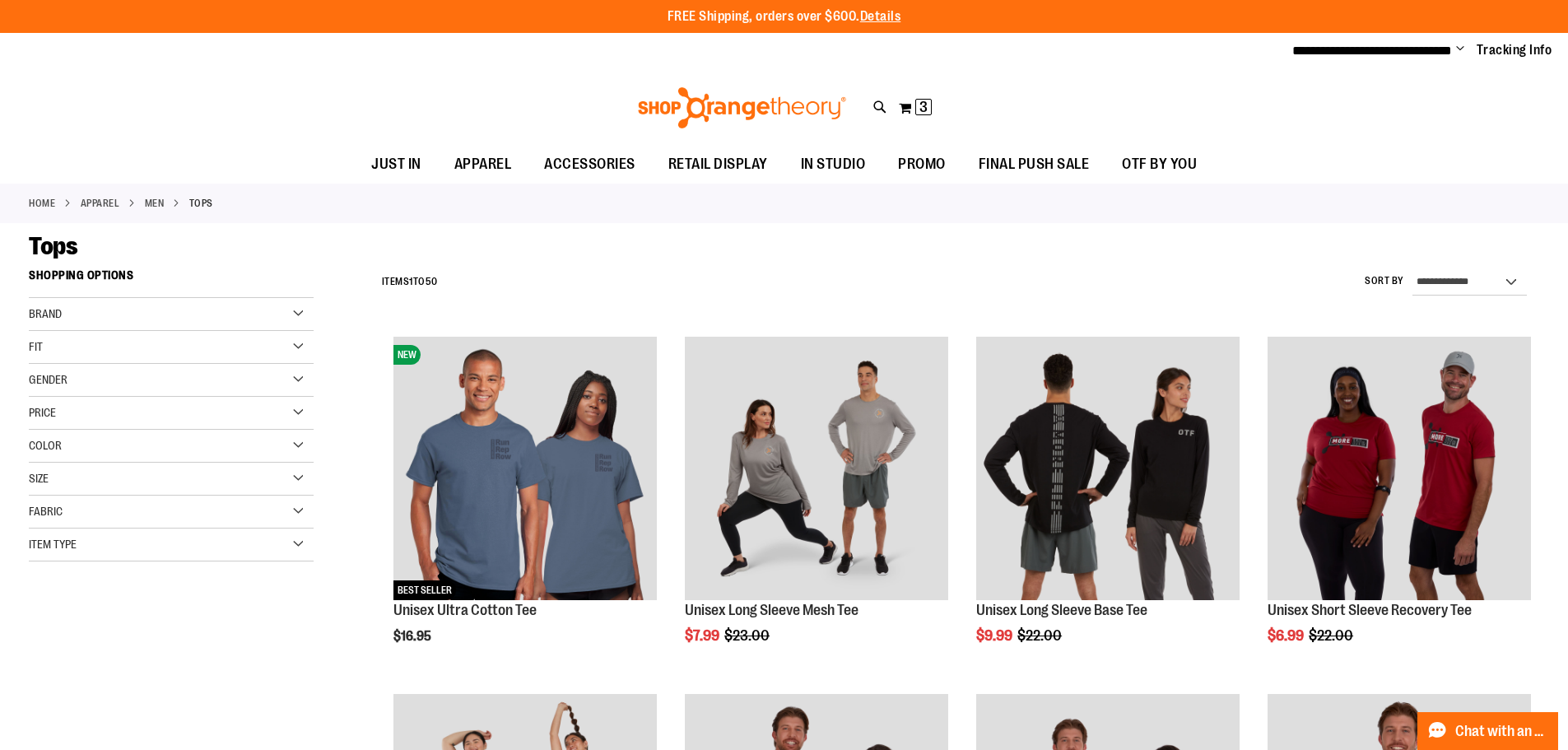
click at [296, 305] on div "Brand" at bounding box center [171, 315] width 285 height 33
click at [39, 376] on link "Orangetheory" at bounding box center [162, 382] width 273 height 17
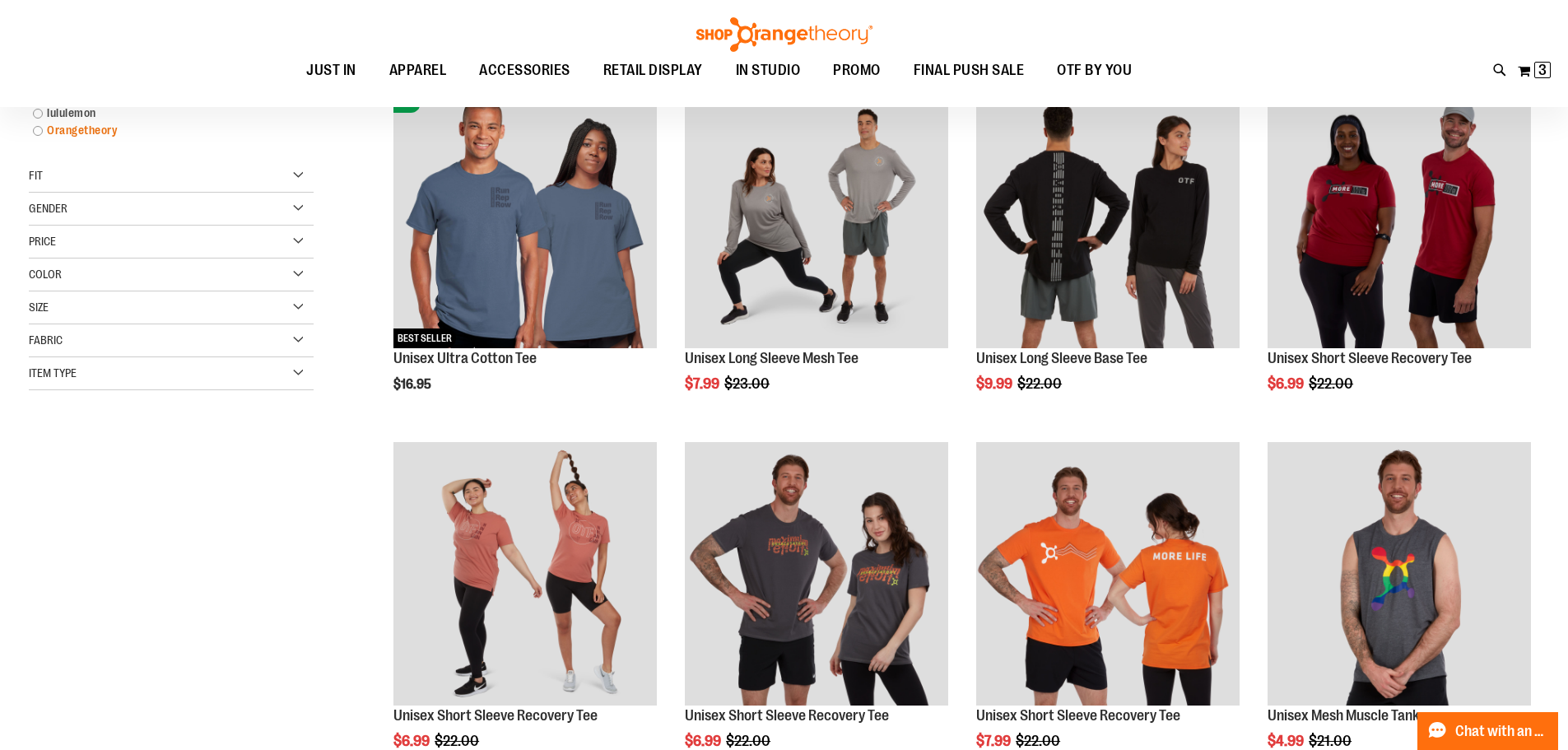
scroll to position [260, 0]
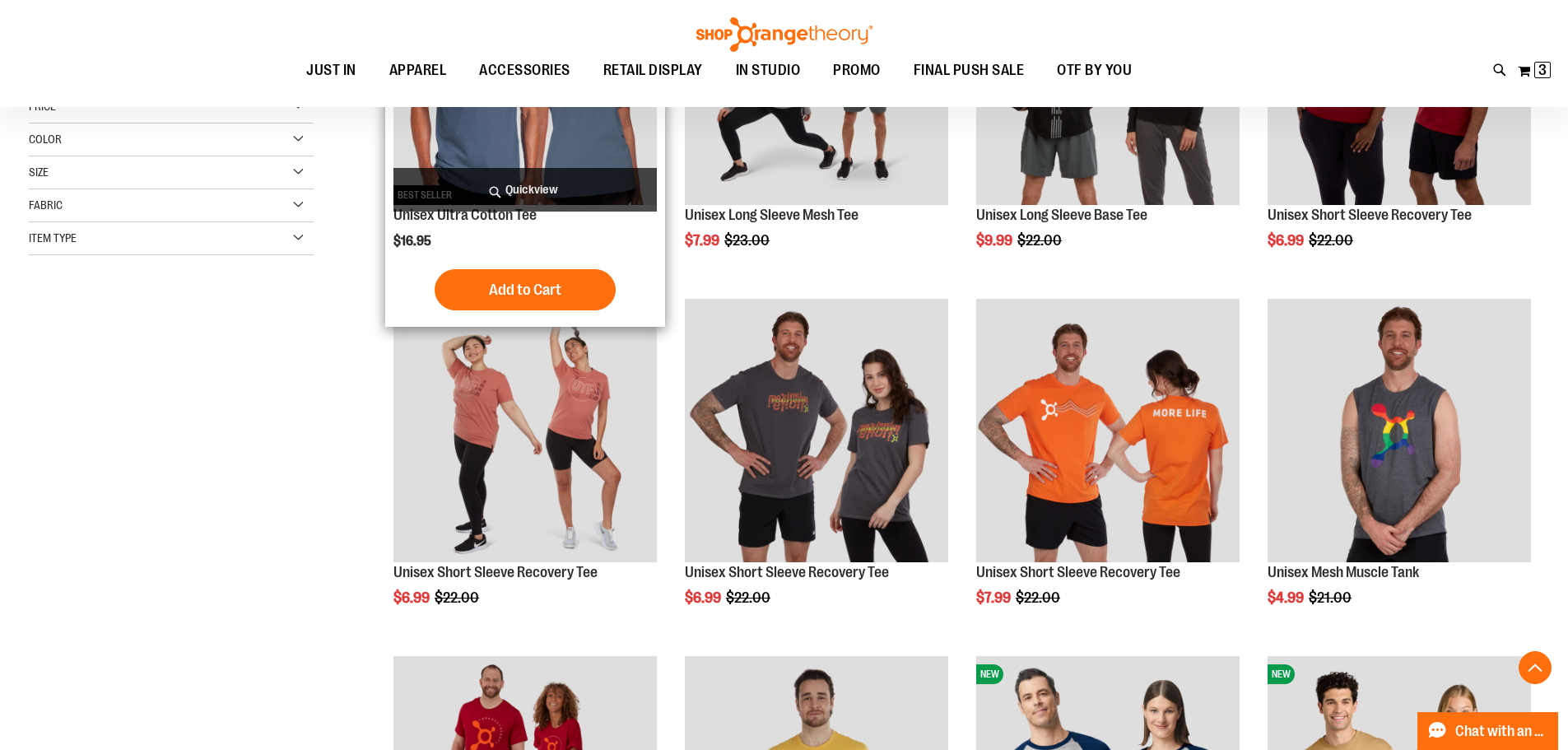
scroll to position [507, 0]
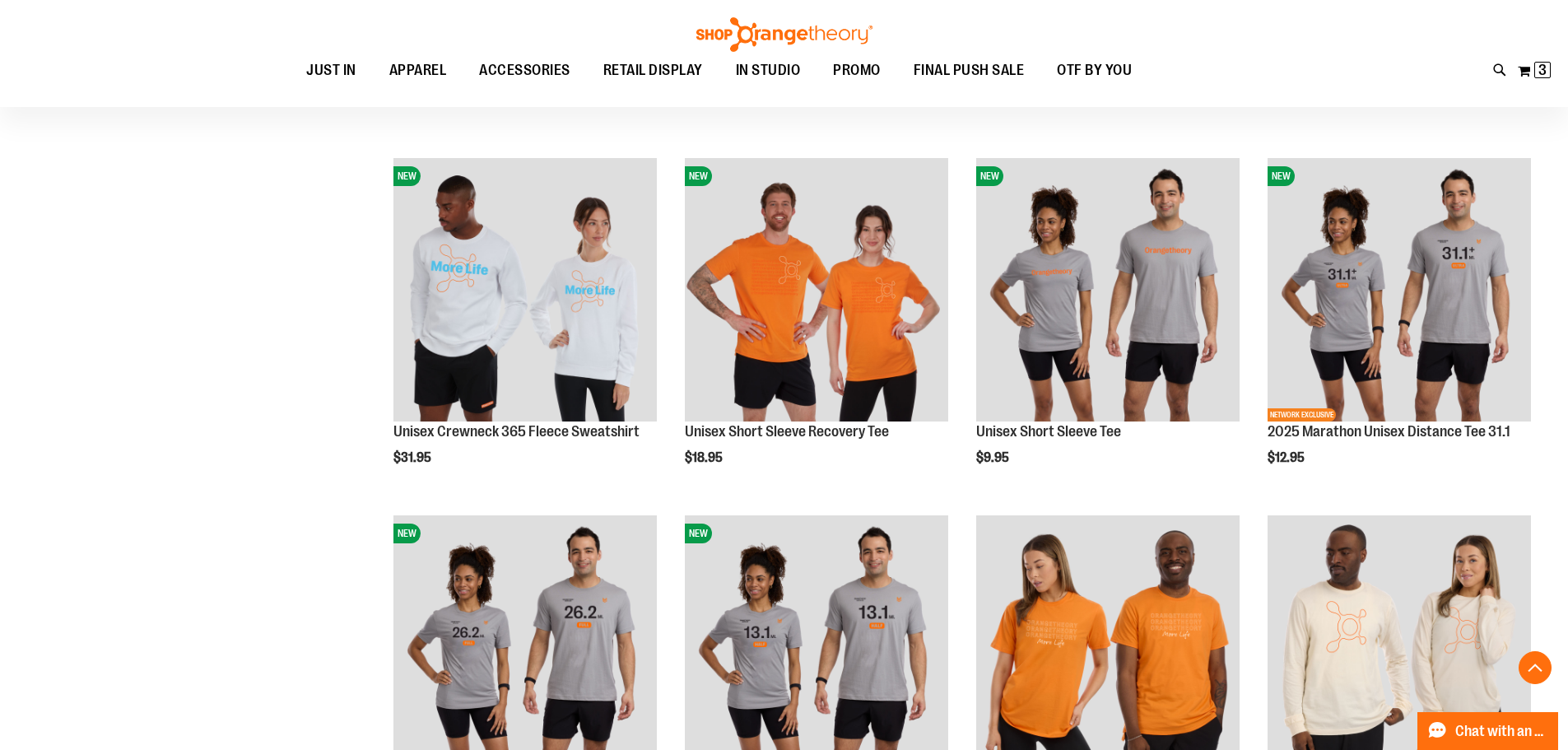
scroll to position [1331, 0]
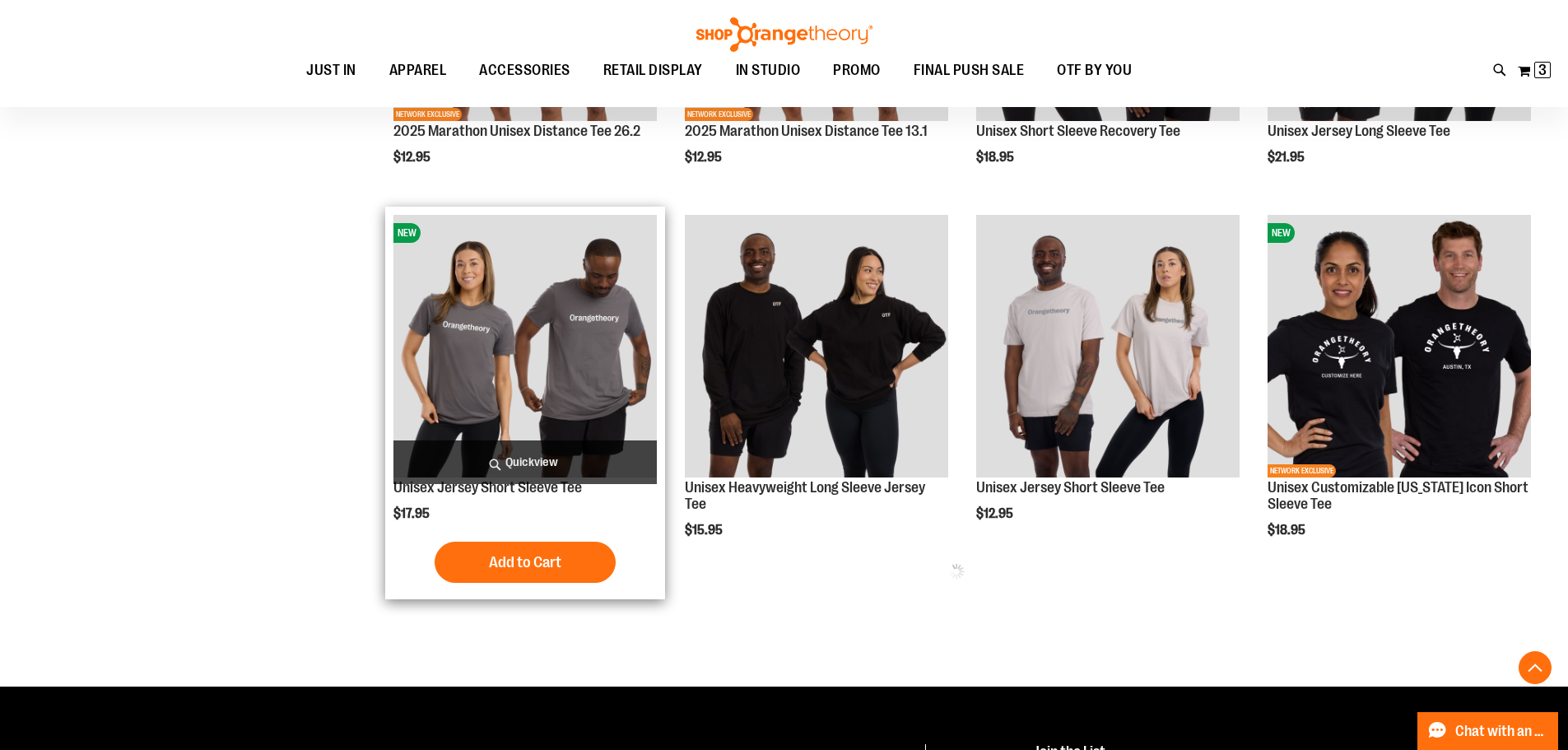
scroll to position [1907, 0]
